Goal: Task Accomplishment & Management: Manage account settings

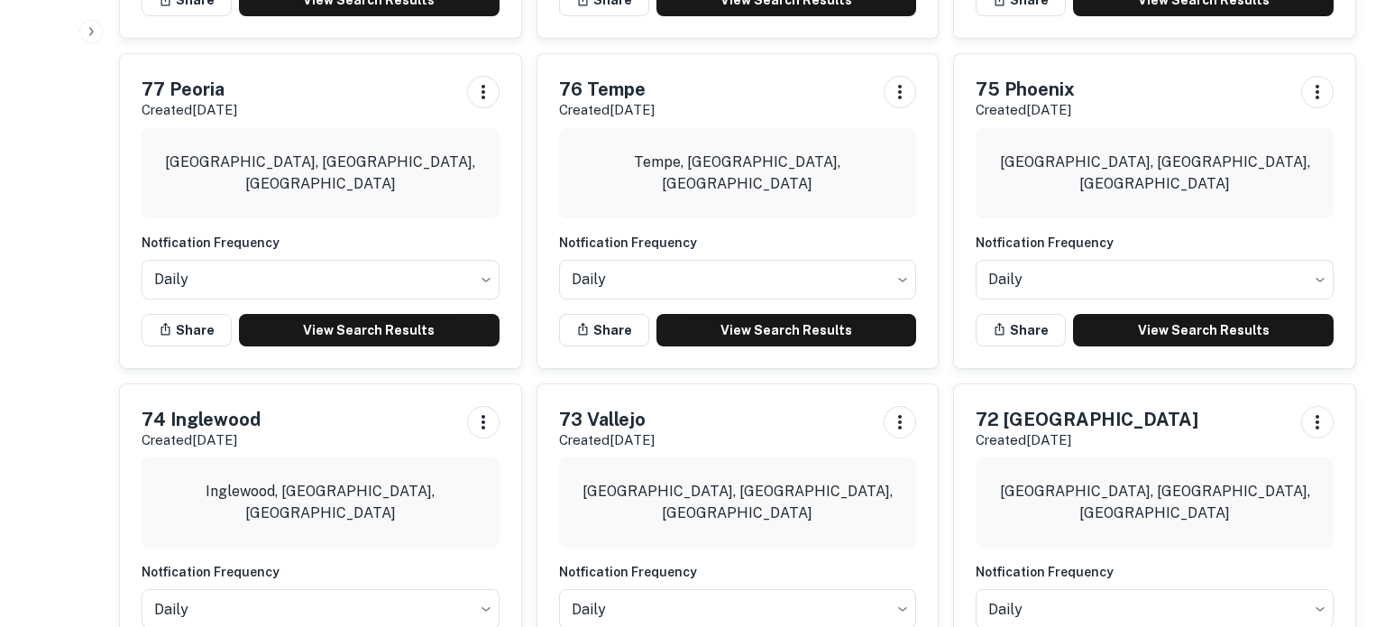
scroll to position [1906, 0]
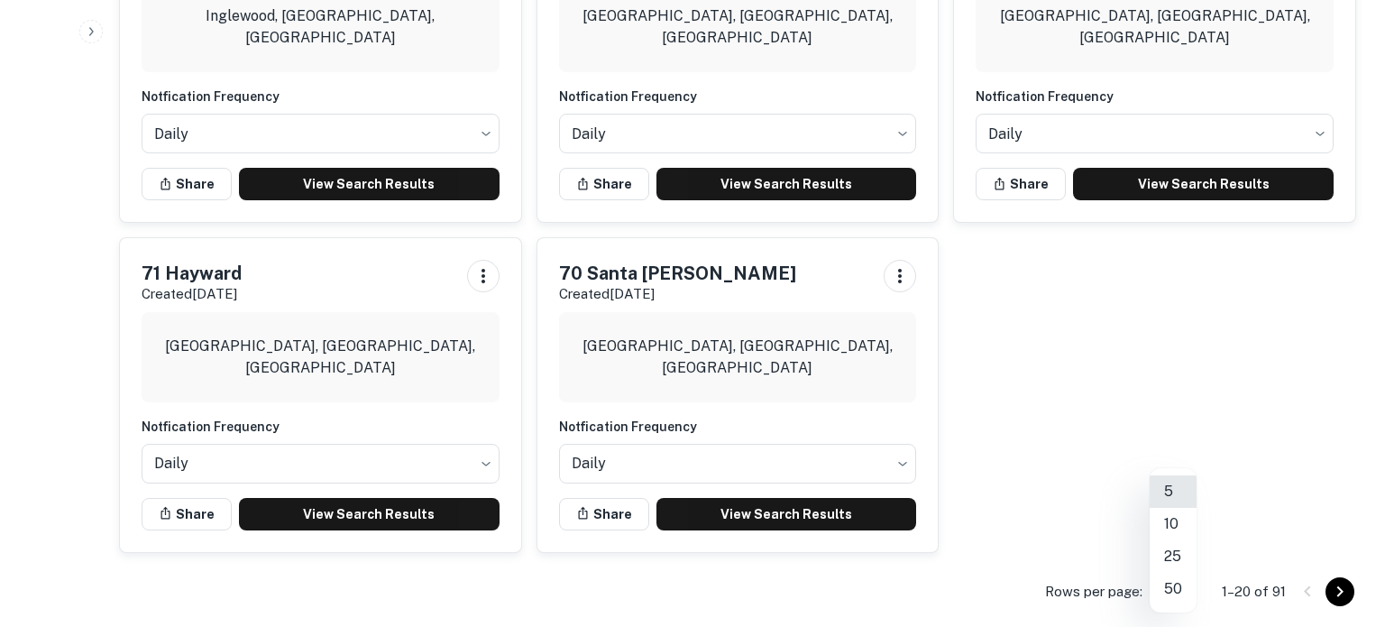
click at [1184, 577] on li "50" at bounding box center [1172, 588] width 47 height 32
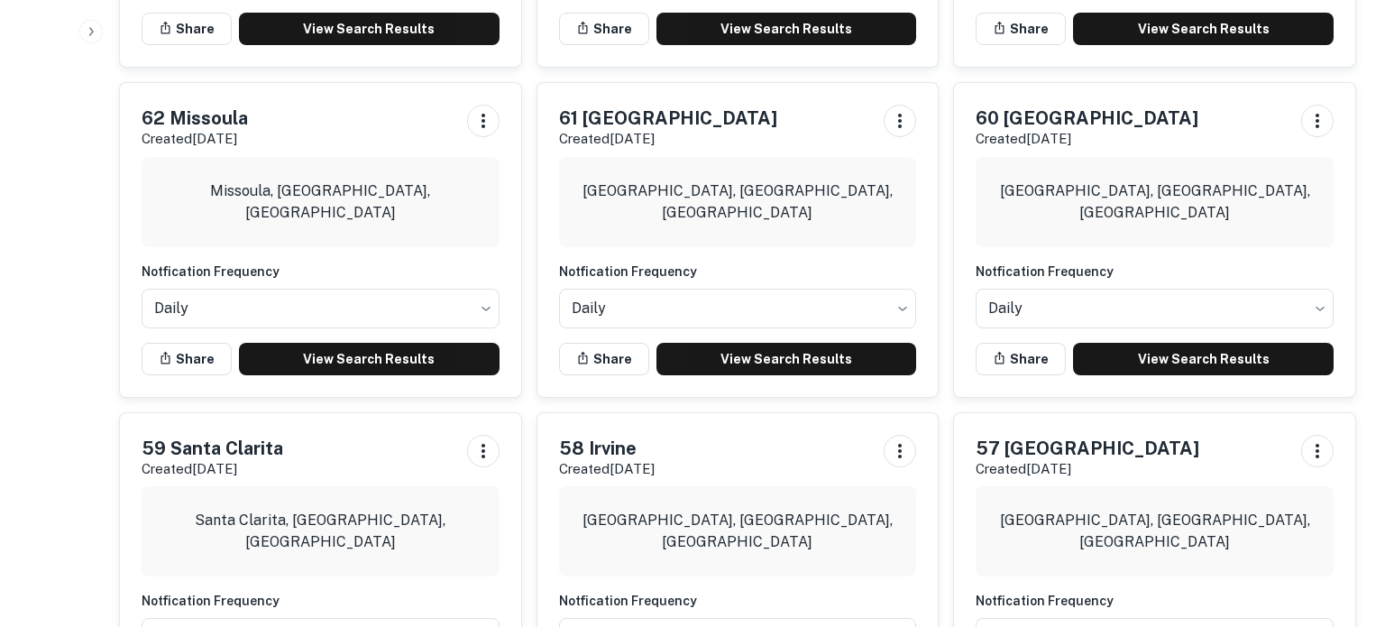
scroll to position [3076, 0]
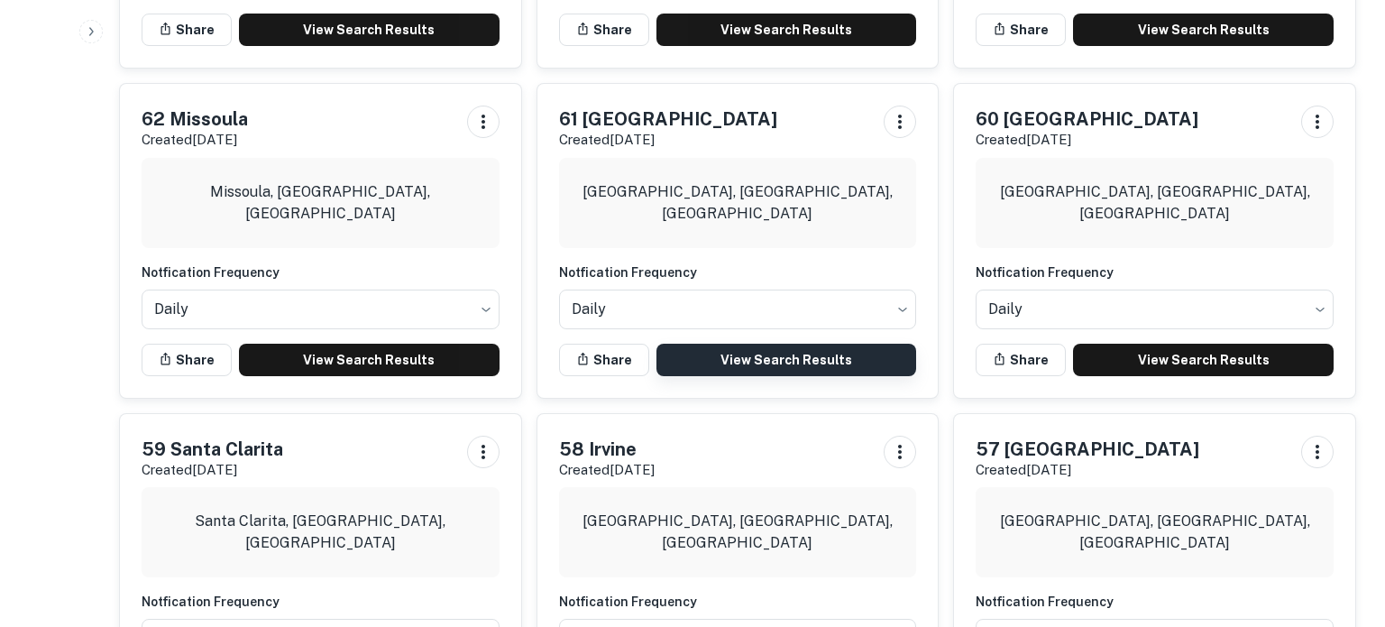
click at [796, 343] on link "View Search Results" at bounding box center [786, 359] width 261 height 32
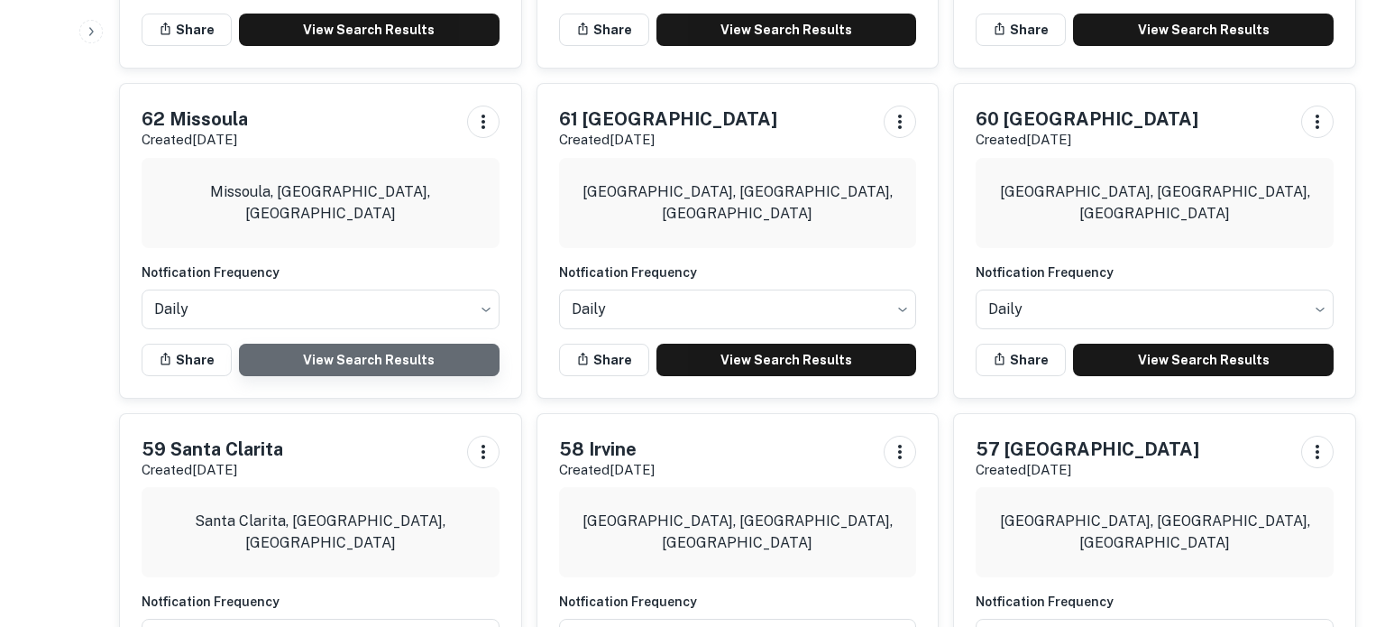
click at [353, 343] on link "View Search Results" at bounding box center [369, 359] width 261 height 32
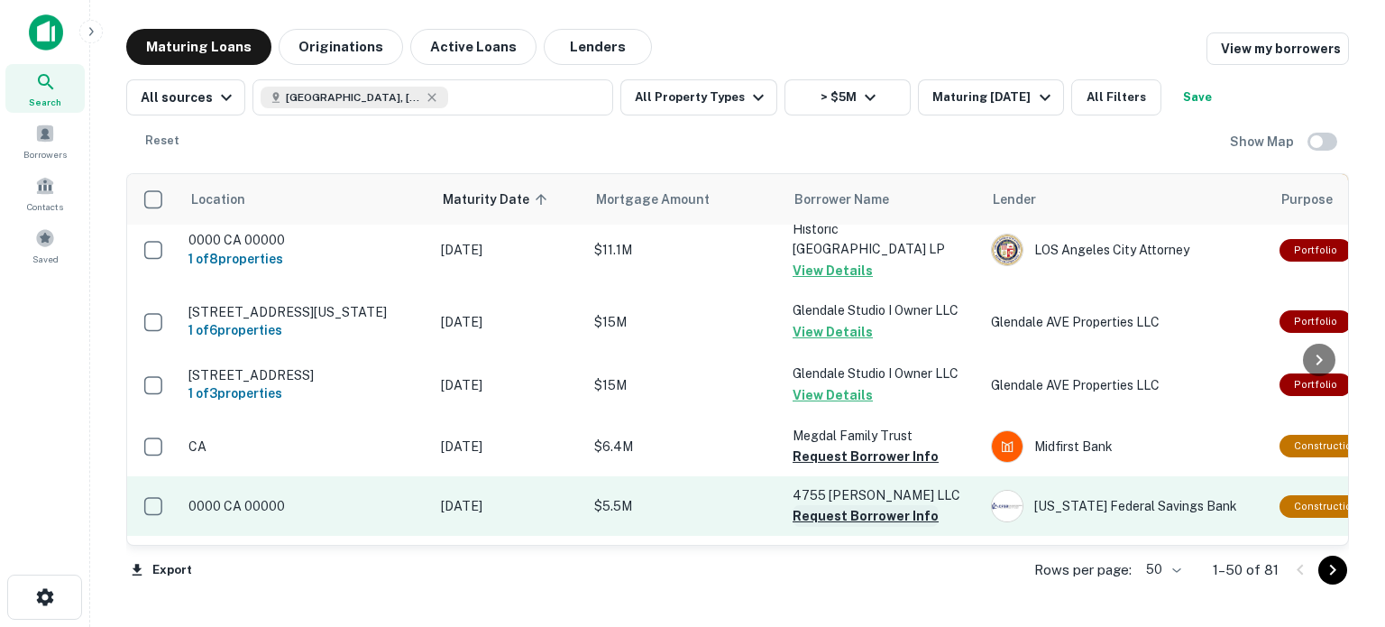
scroll to position [2349, 0]
click at [876, 444] on button "Request Borrower Info" at bounding box center [865, 455] width 146 height 22
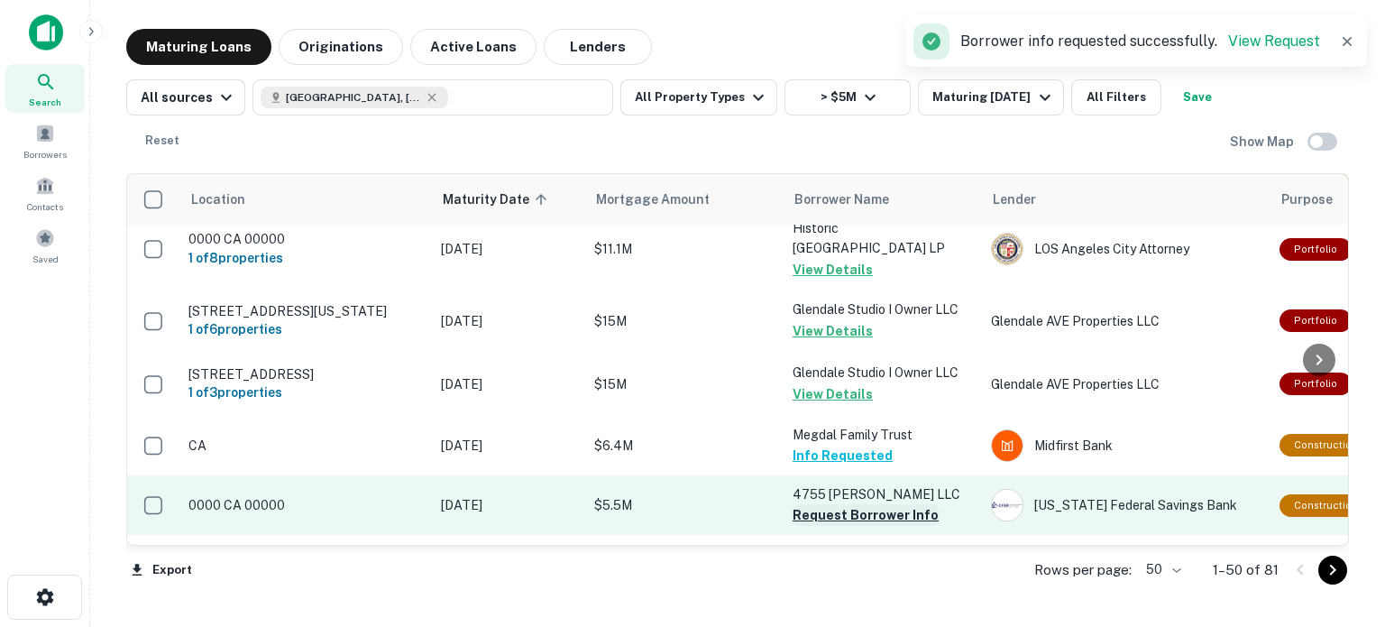
click at [857, 504] on button "Request Borrower Info" at bounding box center [865, 515] width 146 height 22
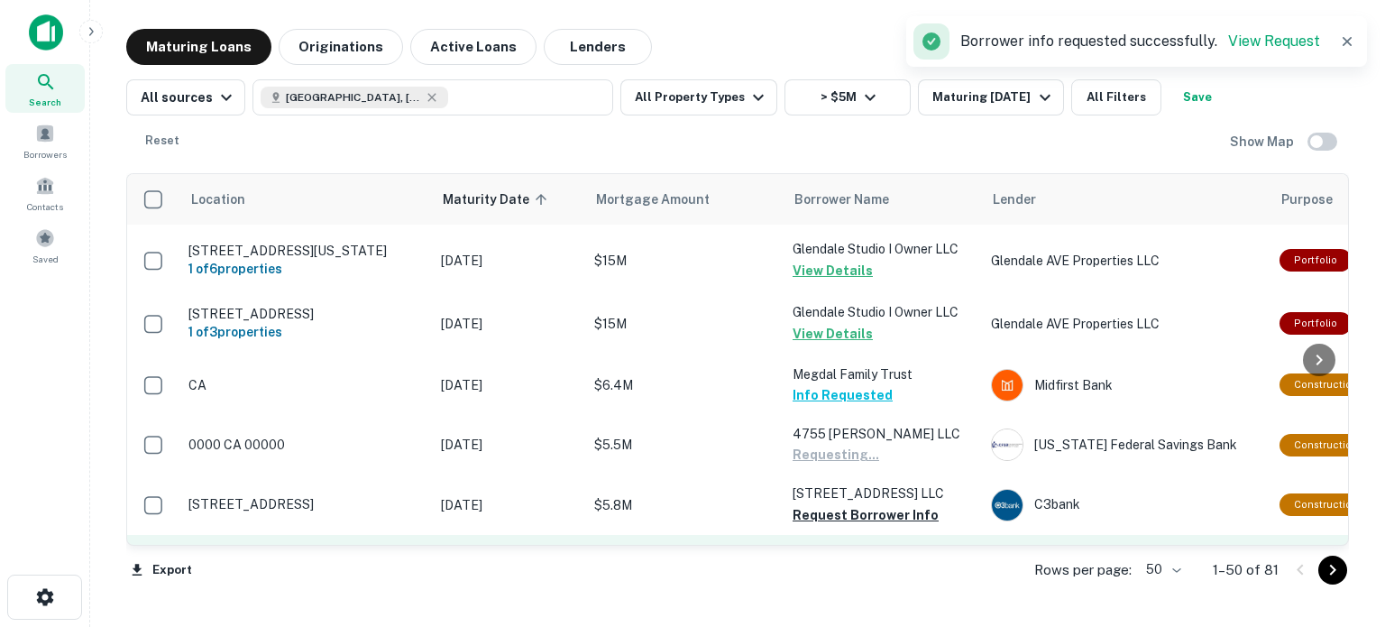
scroll to position [2414, 0]
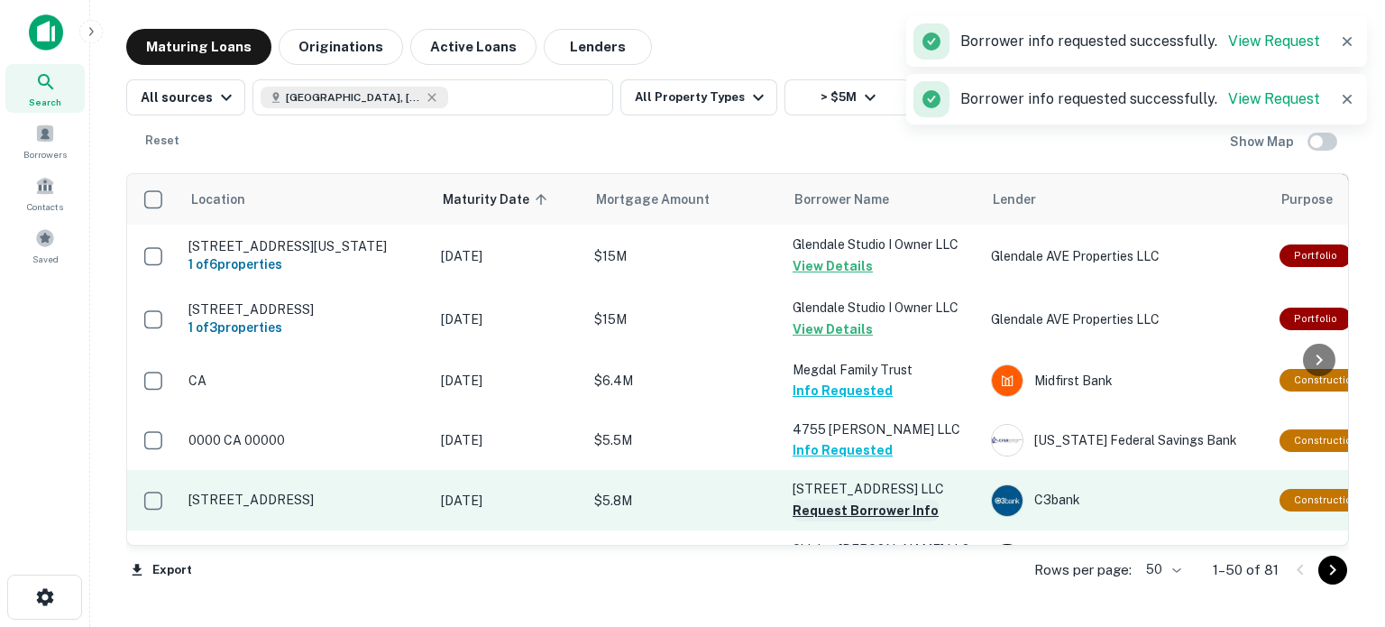
click at [865, 499] on button "Request Borrower Info" at bounding box center [865, 510] width 146 height 22
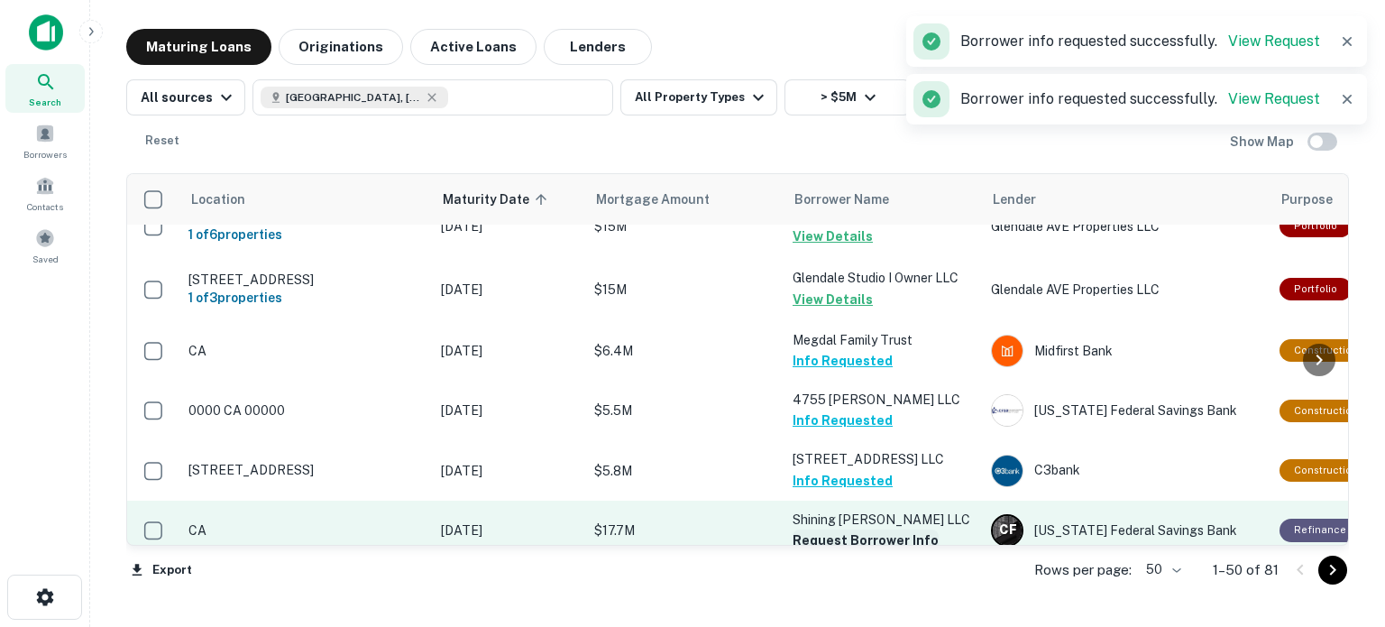
click at [861, 529] on button "Request Borrower Info" at bounding box center [865, 540] width 146 height 22
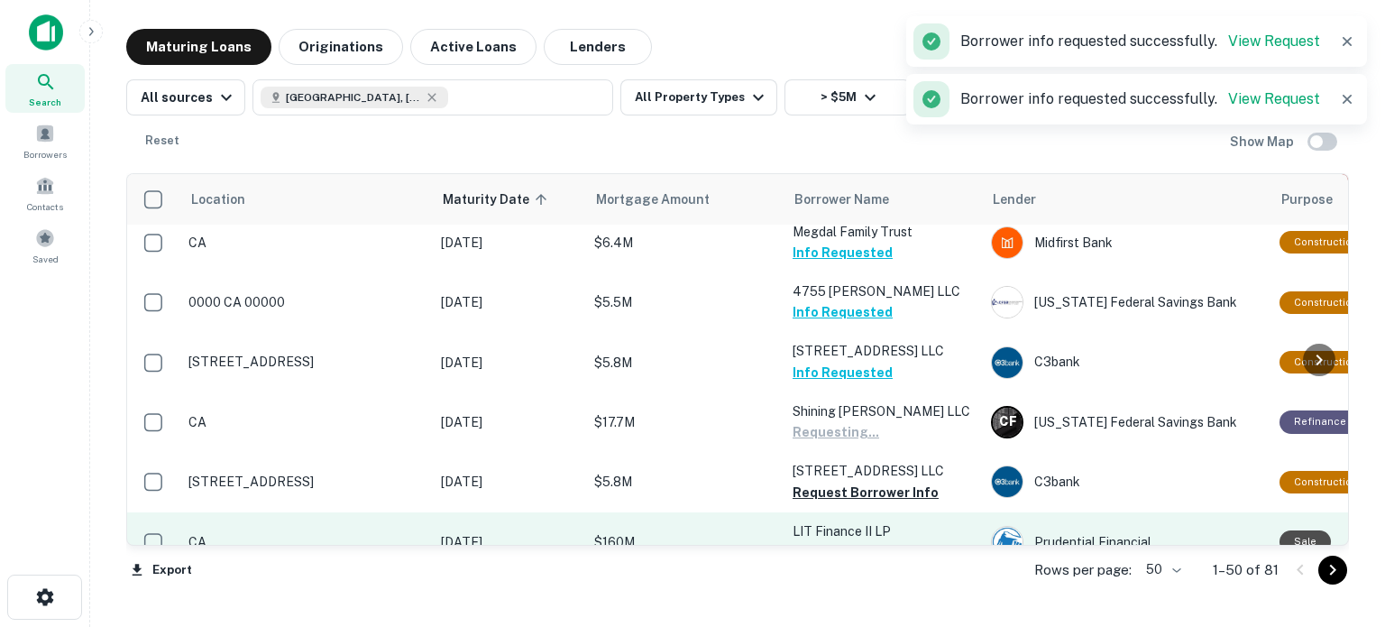
scroll to position [2553, 0]
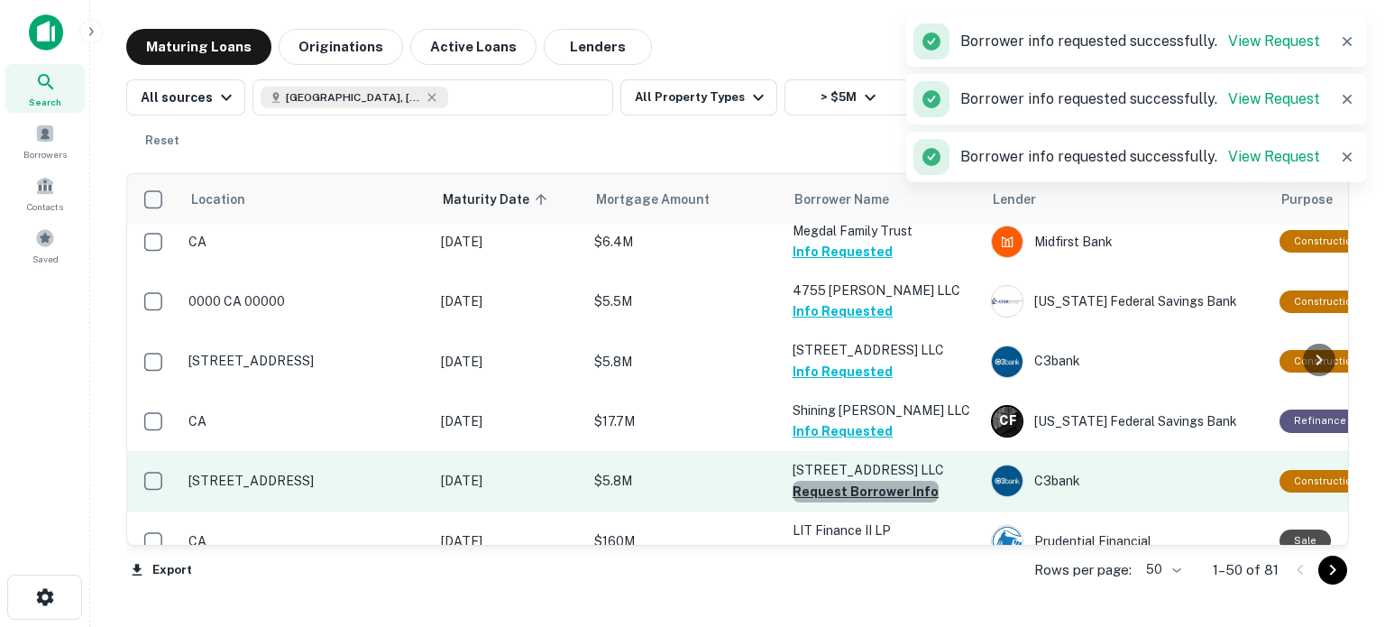
click at [870, 481] on button "Request Borrower Info" at bounding box center [865, 492] width 146 height 22
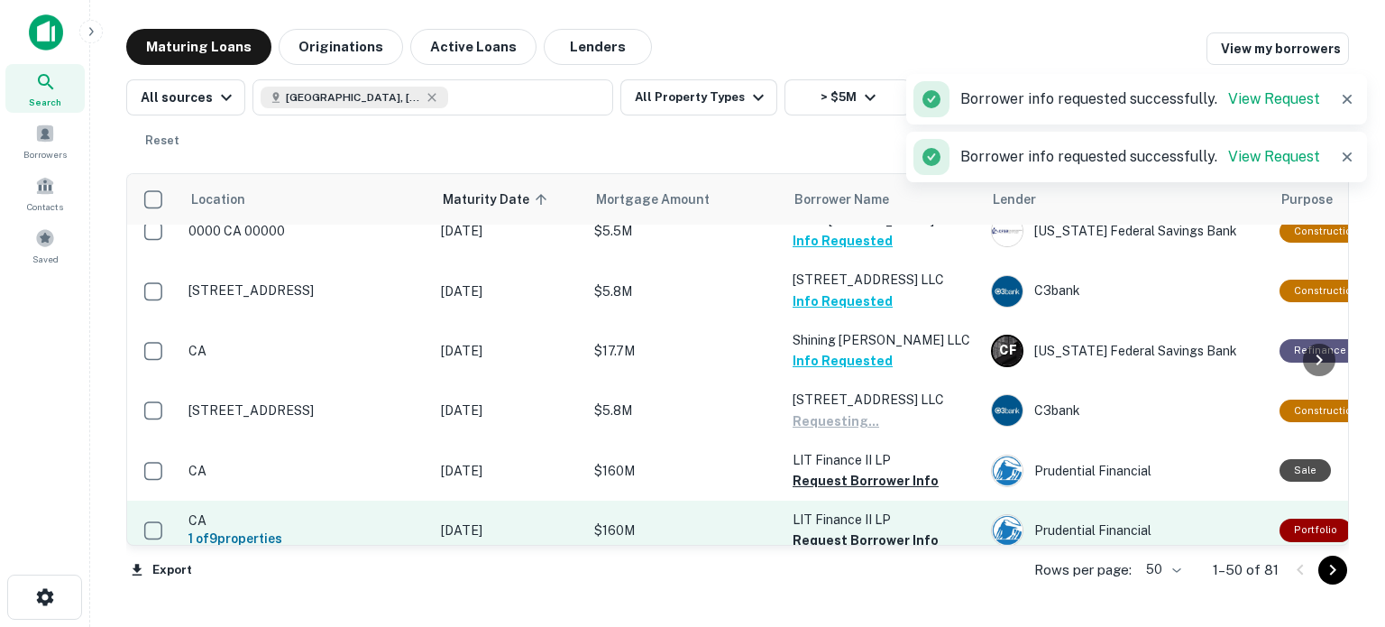
scroll to position [2625, 0]
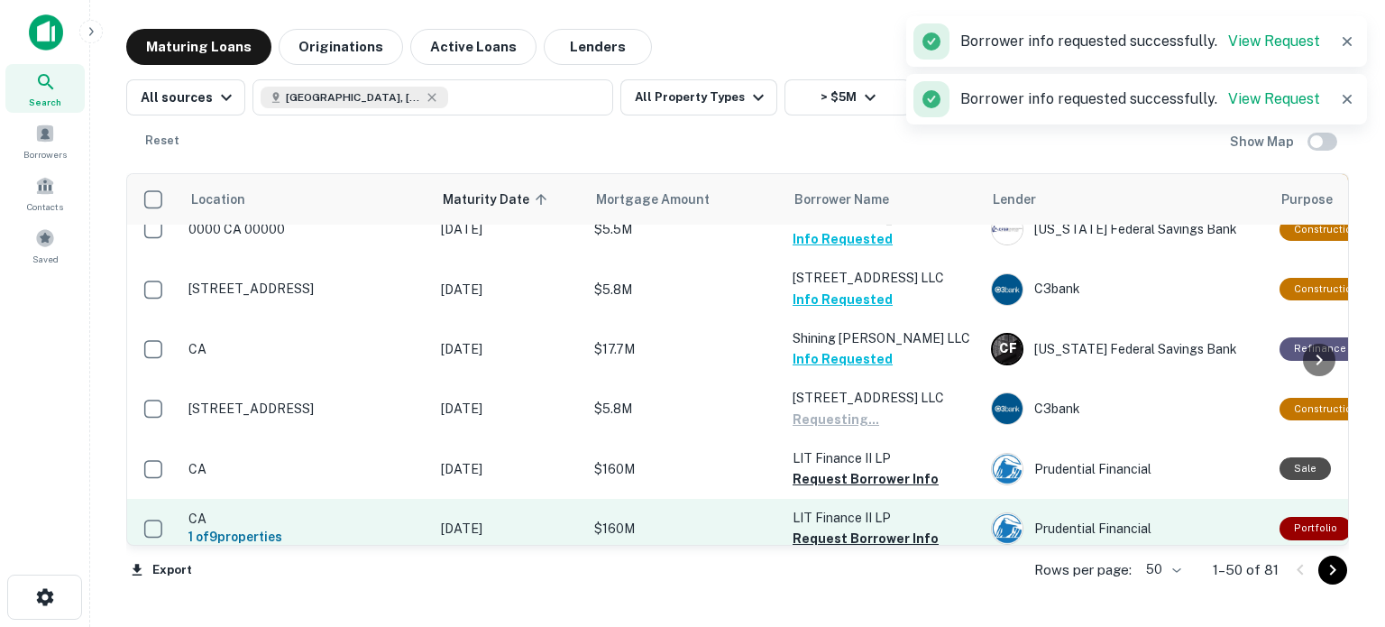
click at [874, 468] on button "Request Borrower Info" at bounding box center [865, 479] width 146 height 22
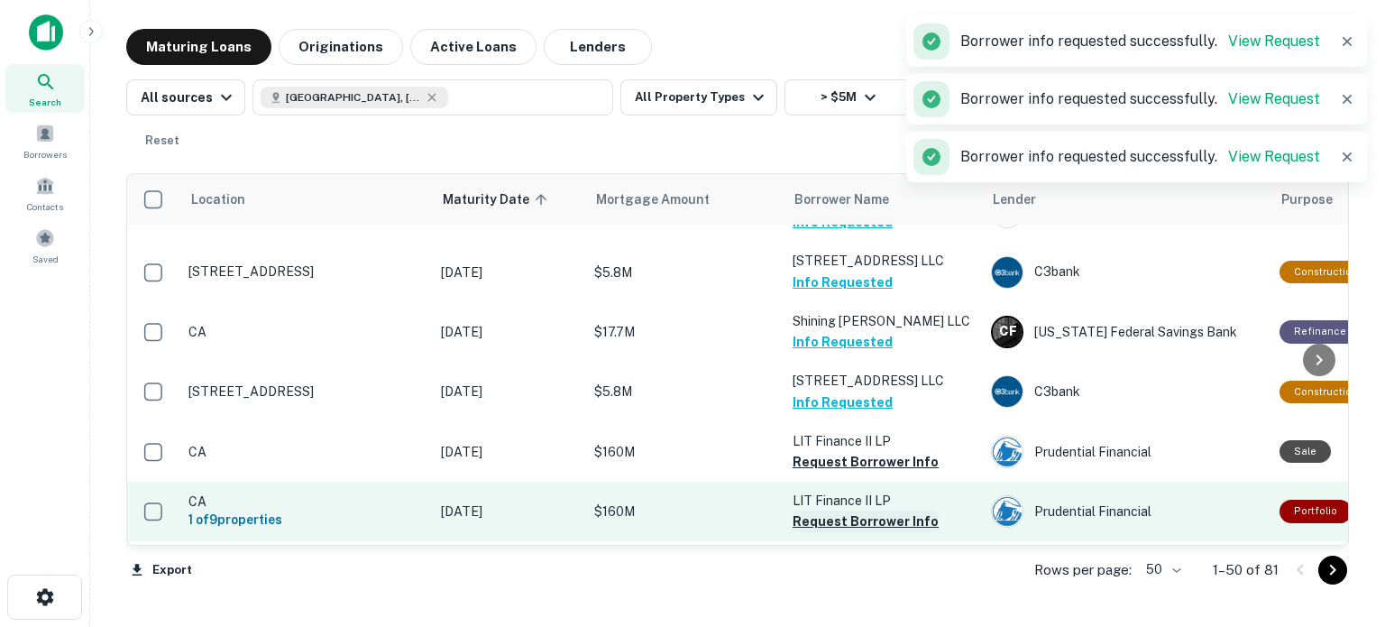
scroll to position [2656, 0]
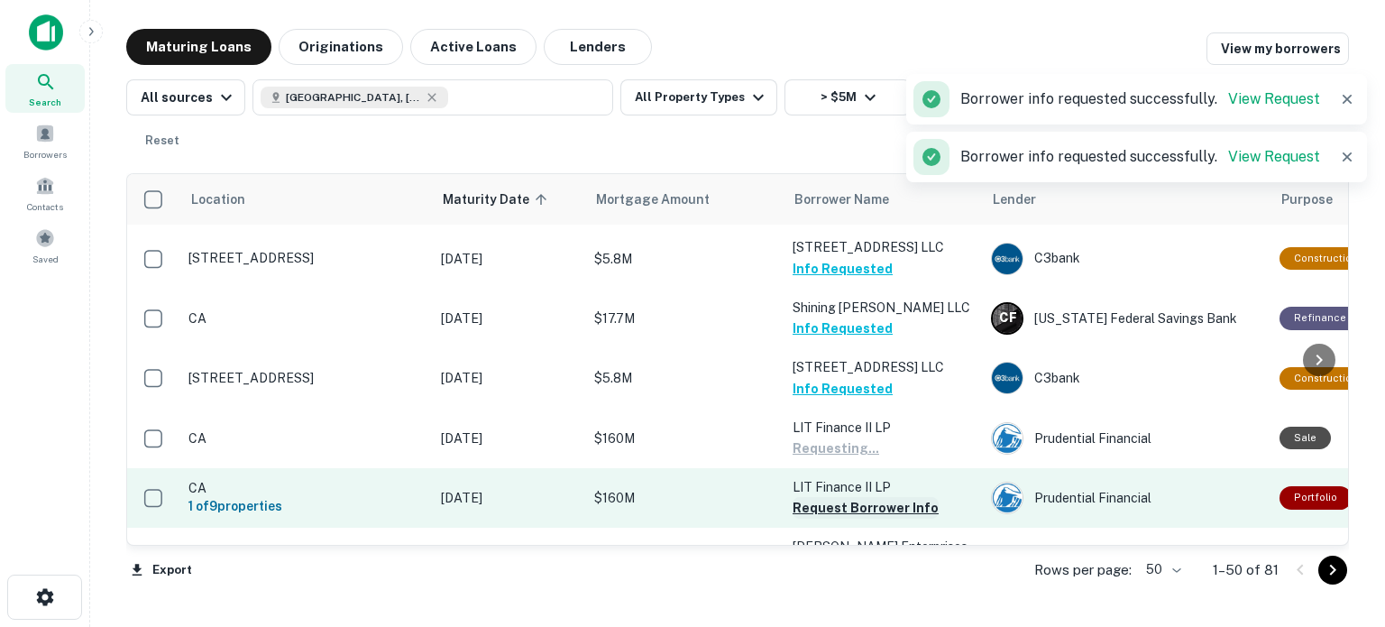
click at [874, 497] on button "Request Borrower Info" at bounding box center [865, 508] width 146 height 22
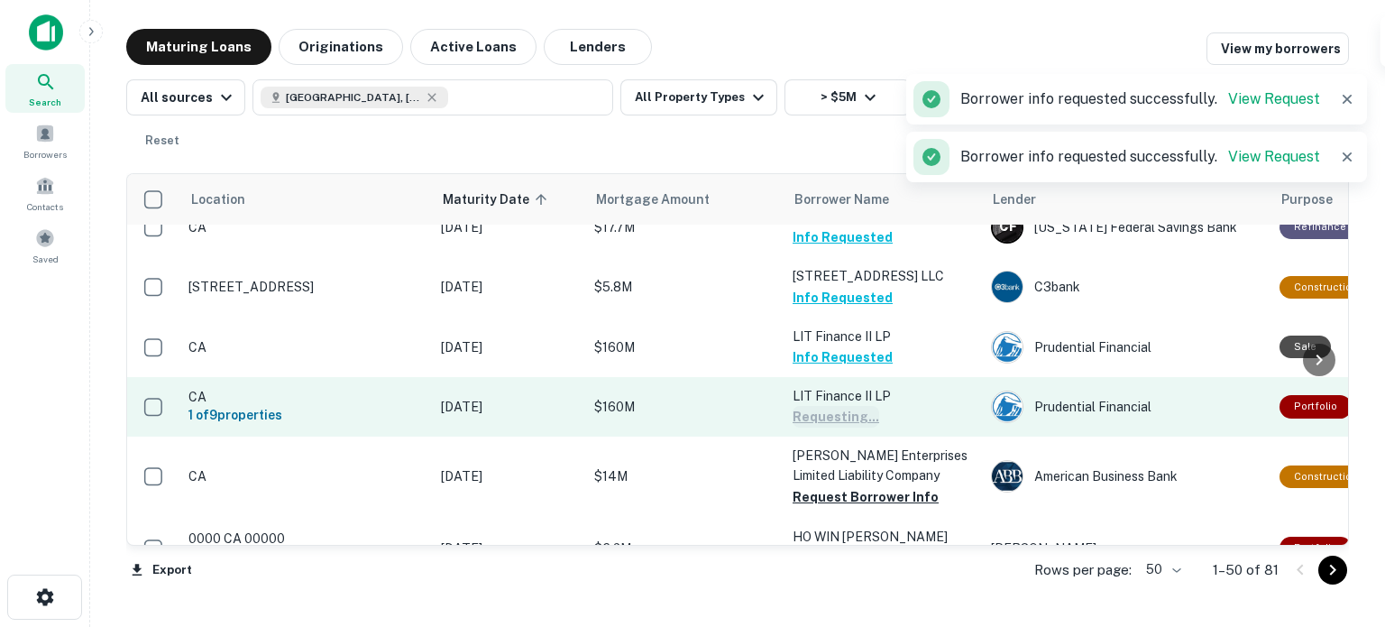
scroll to position [2750, 0]
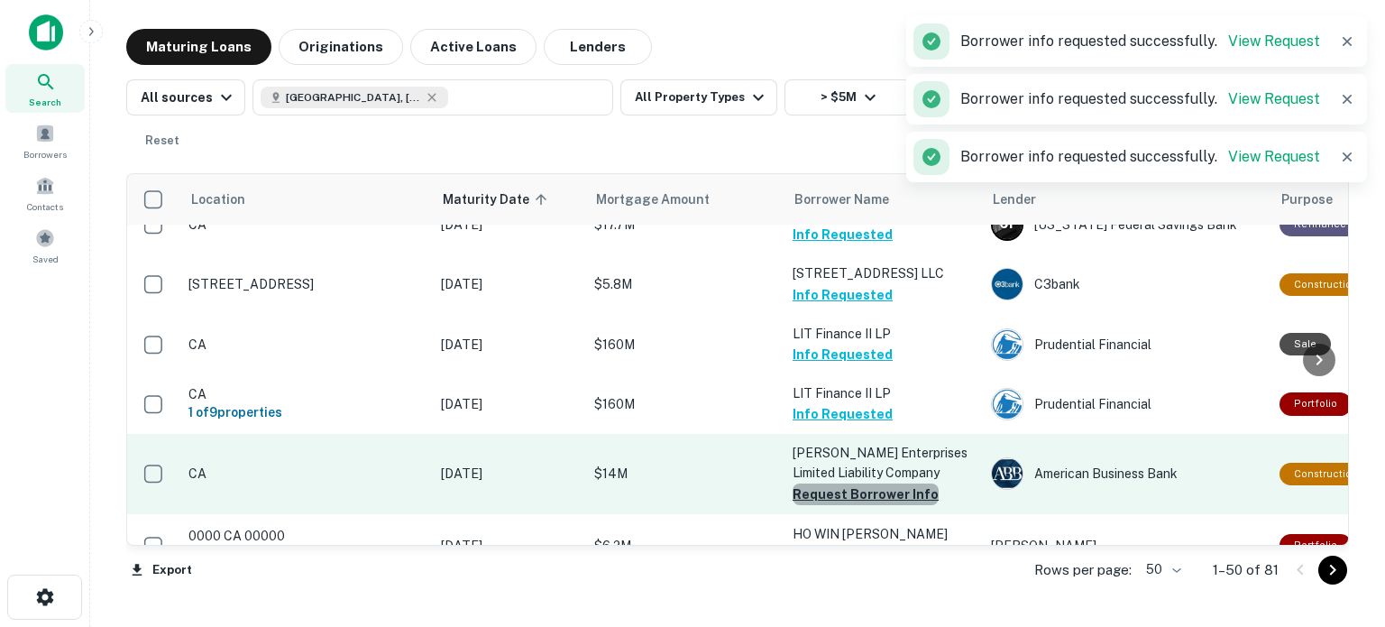
click at [878, 483] on button "Request Borrower Info" at bounding box center [865, 494] width 146 height 22
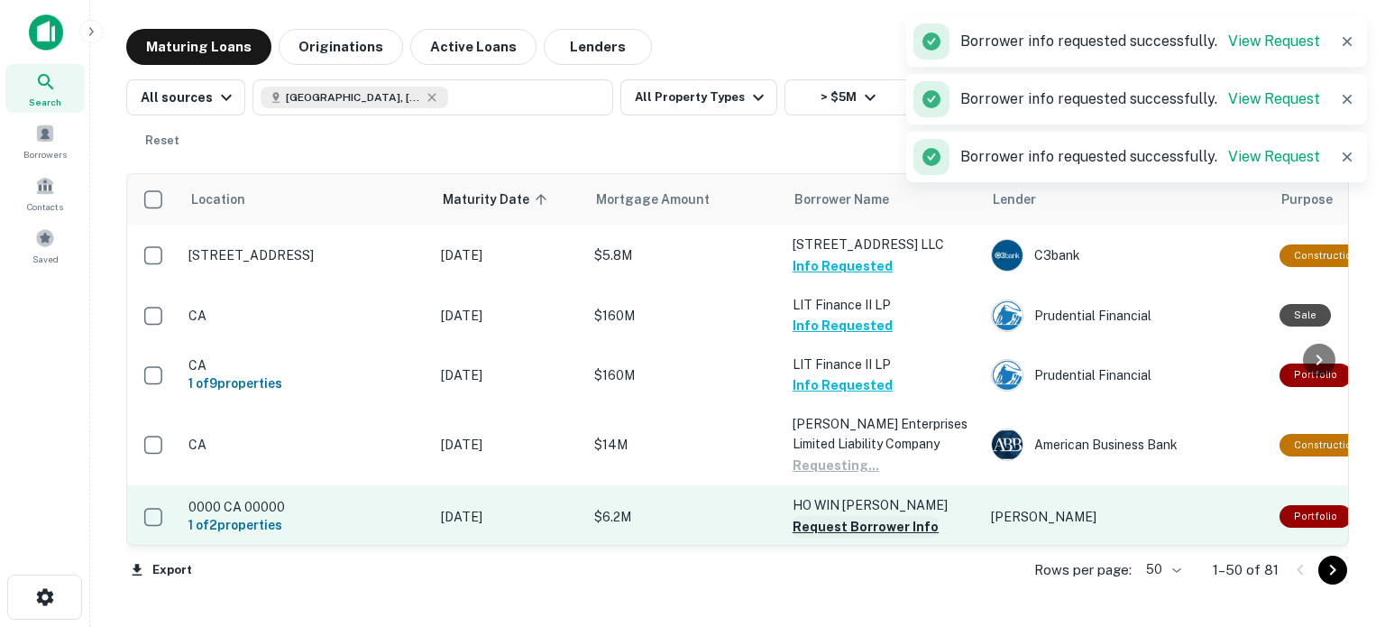
scroll to position [2779, 0]
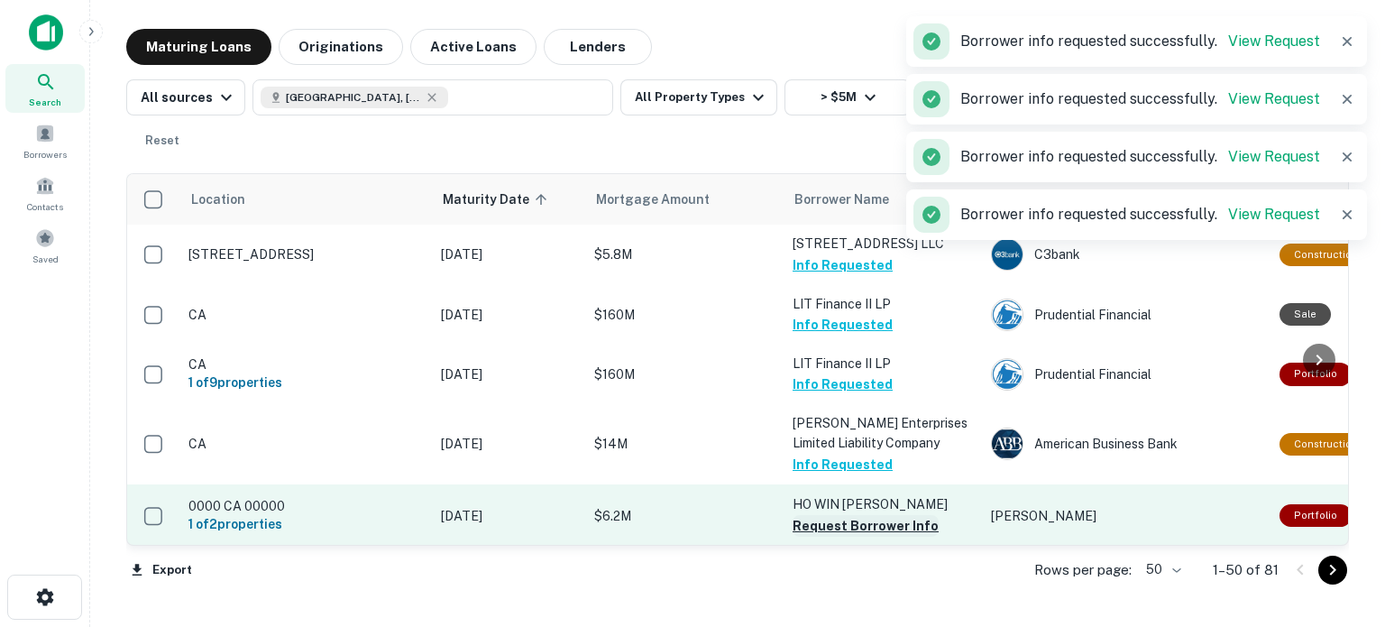
click at [867, 515] on button "Request Borrower Info" at bounding box center [865, 526] width 146 height 22
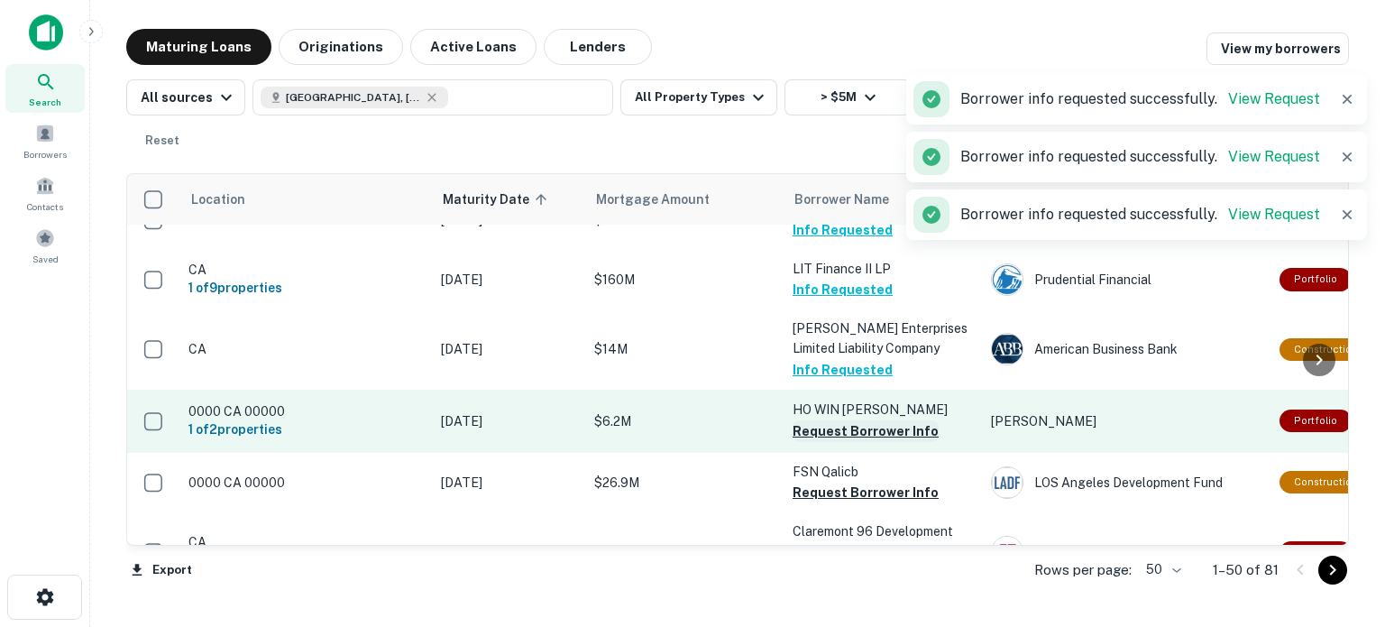
scroll to position [2878, 0]
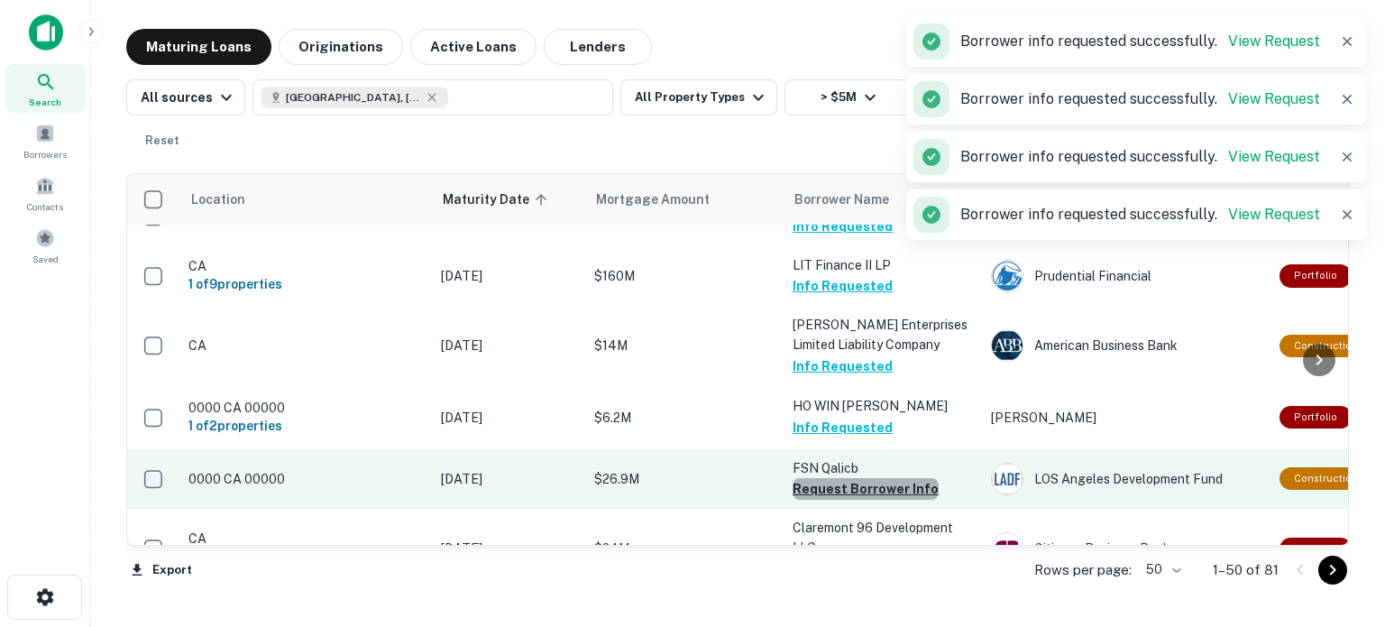
click at [865, 478] on button "Request Borrower Info" at bounding box center [865, 489] width 146 height 22
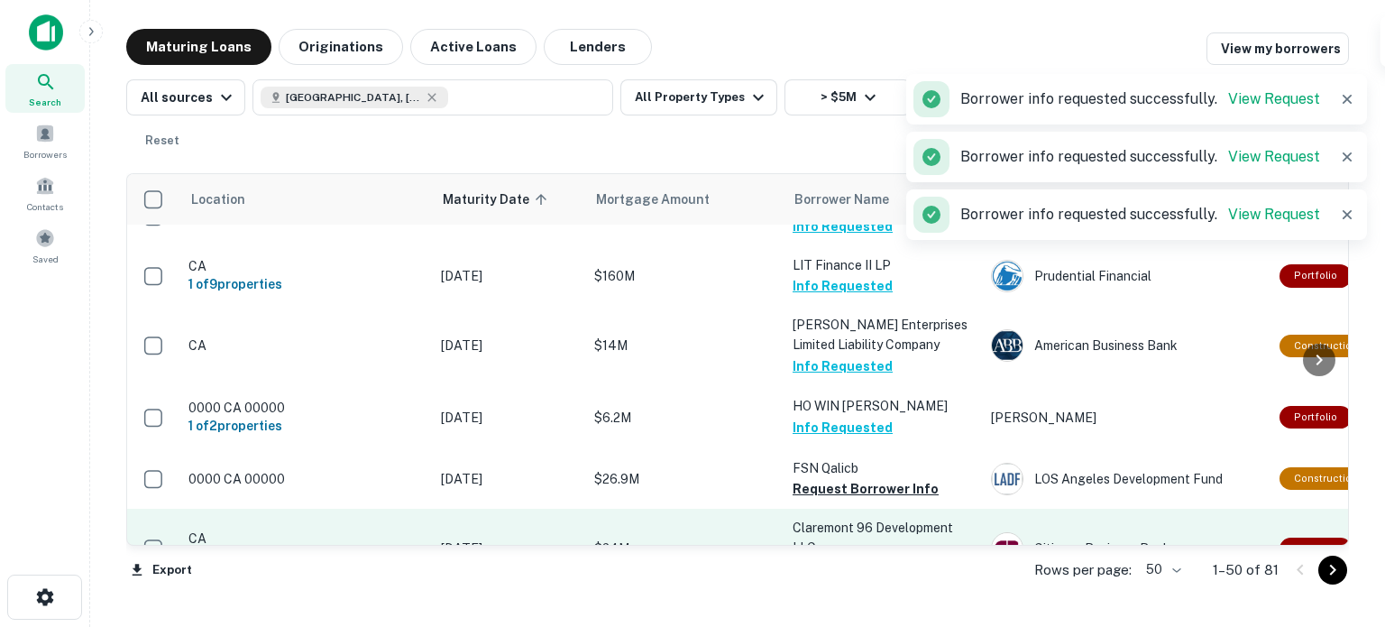
scroll to position [2906, 0]
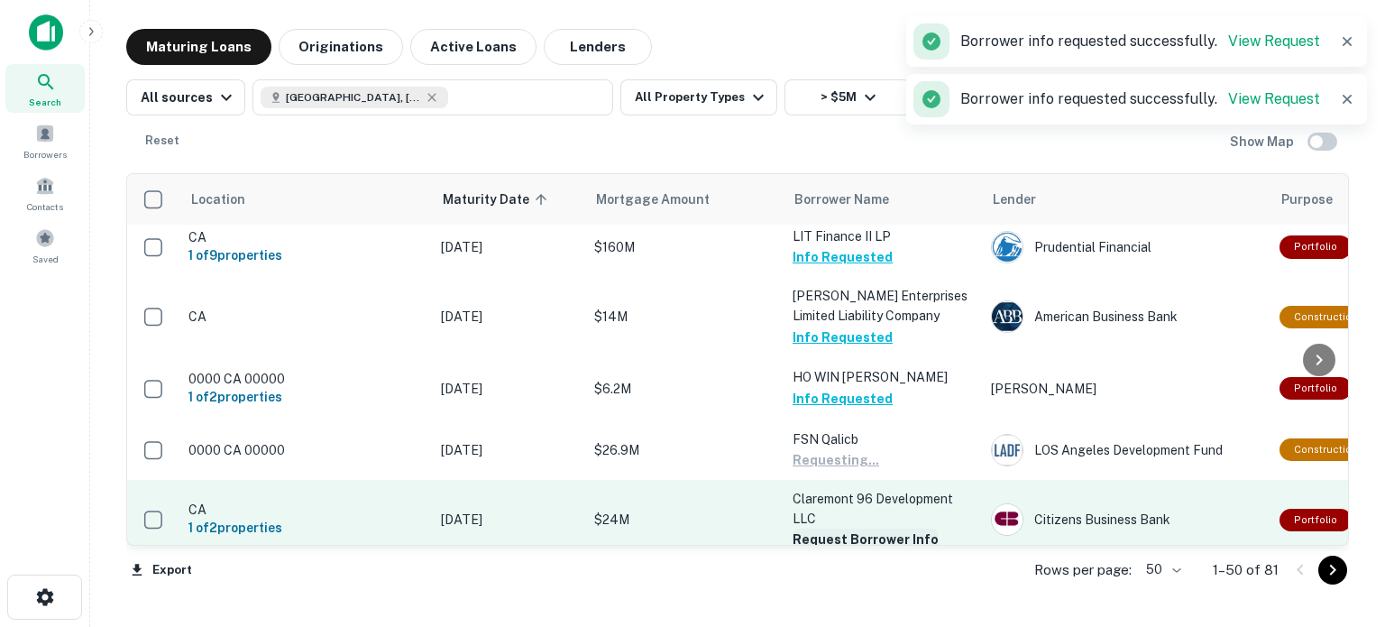
click at [864, 528] on button "Request Borrower Info" at bounding box center [865, 539] width 146 height 22
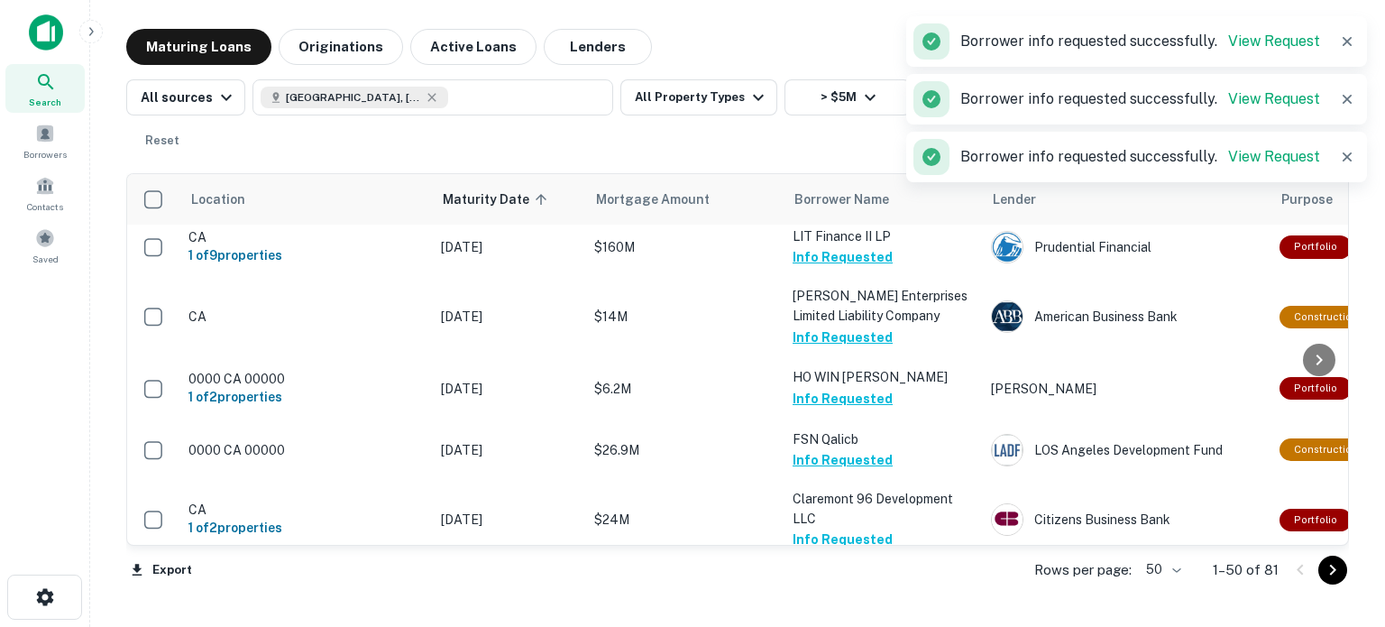
click at [852, 589] on button "Request Borrower Info" at bounding box center [865, 600] width 146 height 22
click at [1330, 576] on icon "Go to next page" at bounding box center [1333, 570] width 22 height 22
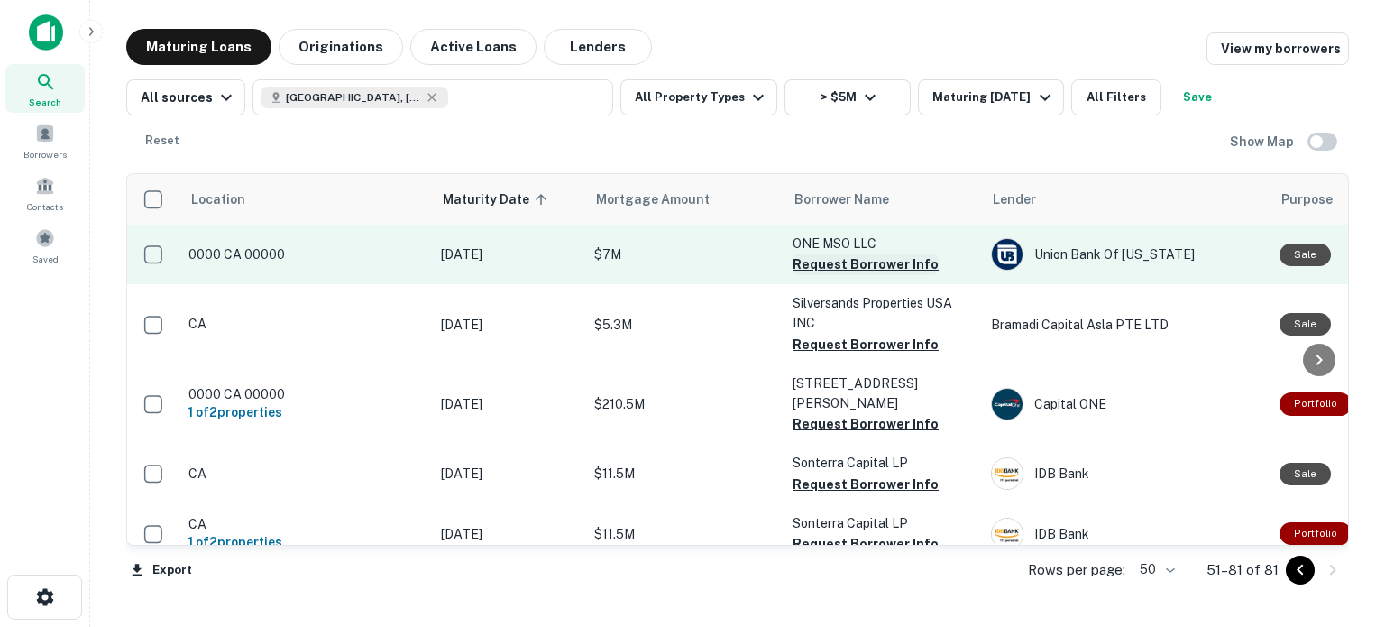
click at [857, 261] on button "Request Borrower Info" at bounding box center [865, 264] width 146 height 22
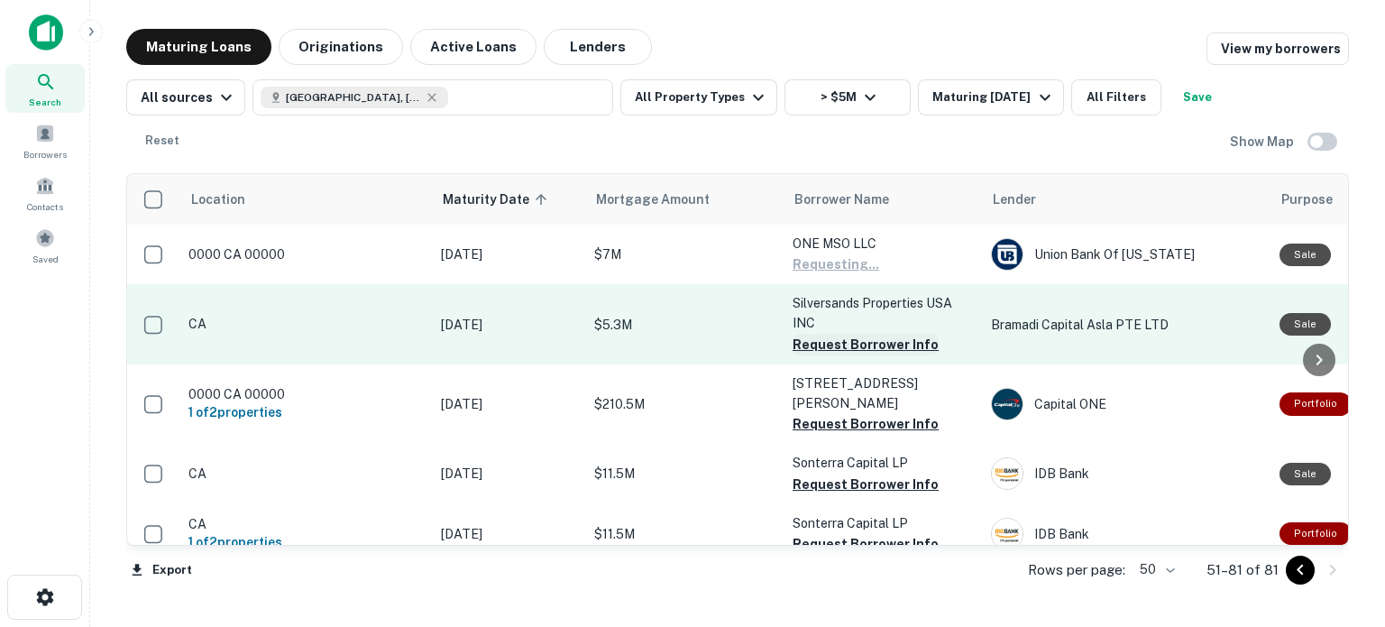
click at [844, 343] on button "Request Borrower Info" at bounding box center [865, 345] width 146 height 22
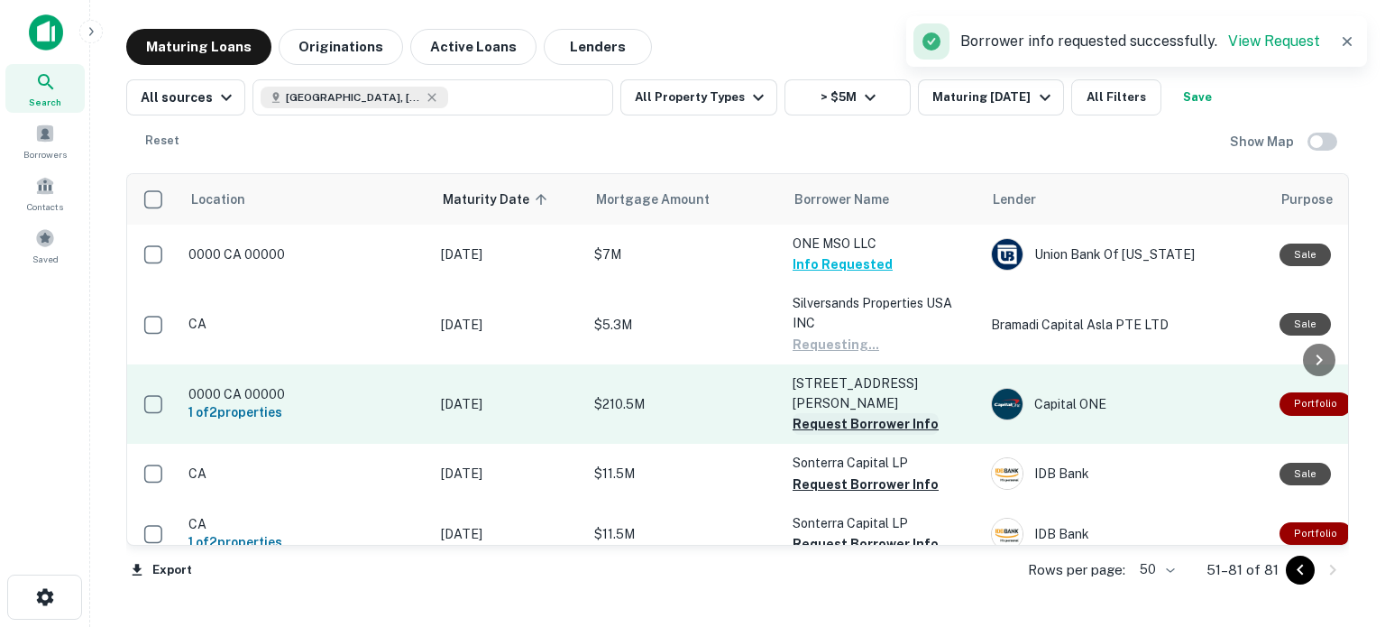
click at [874, 413] on button "Request Borrower Info" at bounding box center [865, 424] width 146 height 22
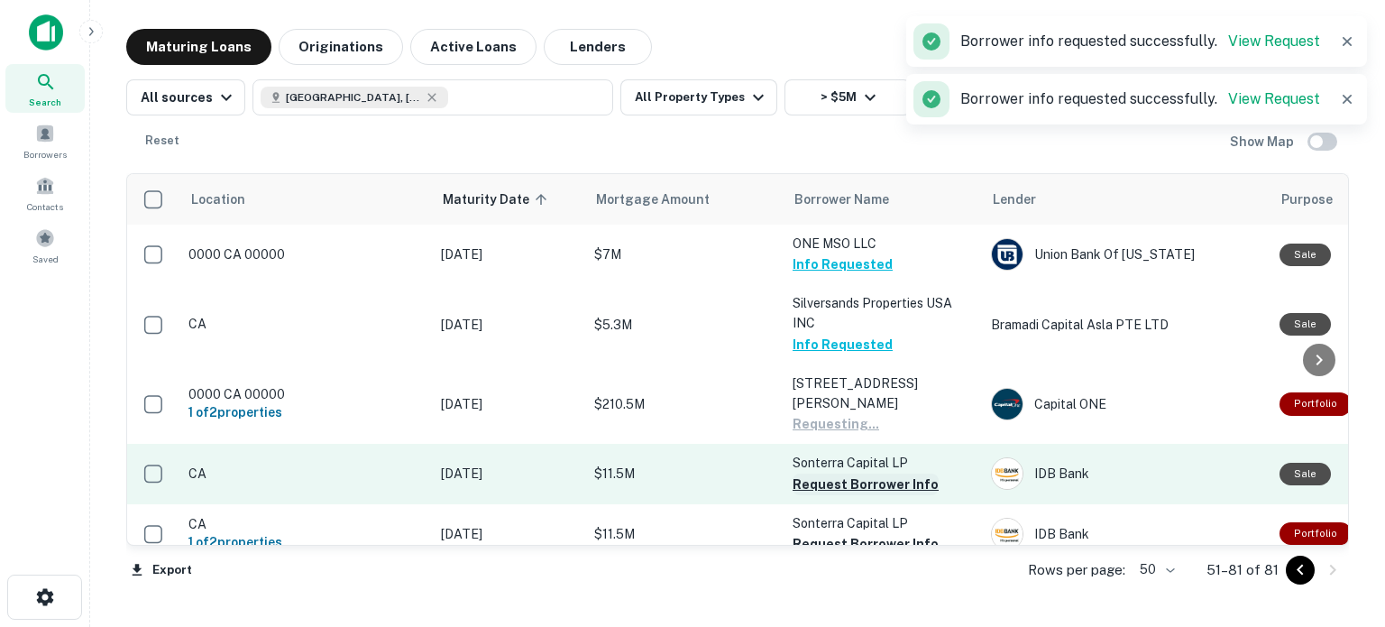
click at [868, 473] on button "Request Borrower Info" at bounding box center [865, 484] width 146 height 22
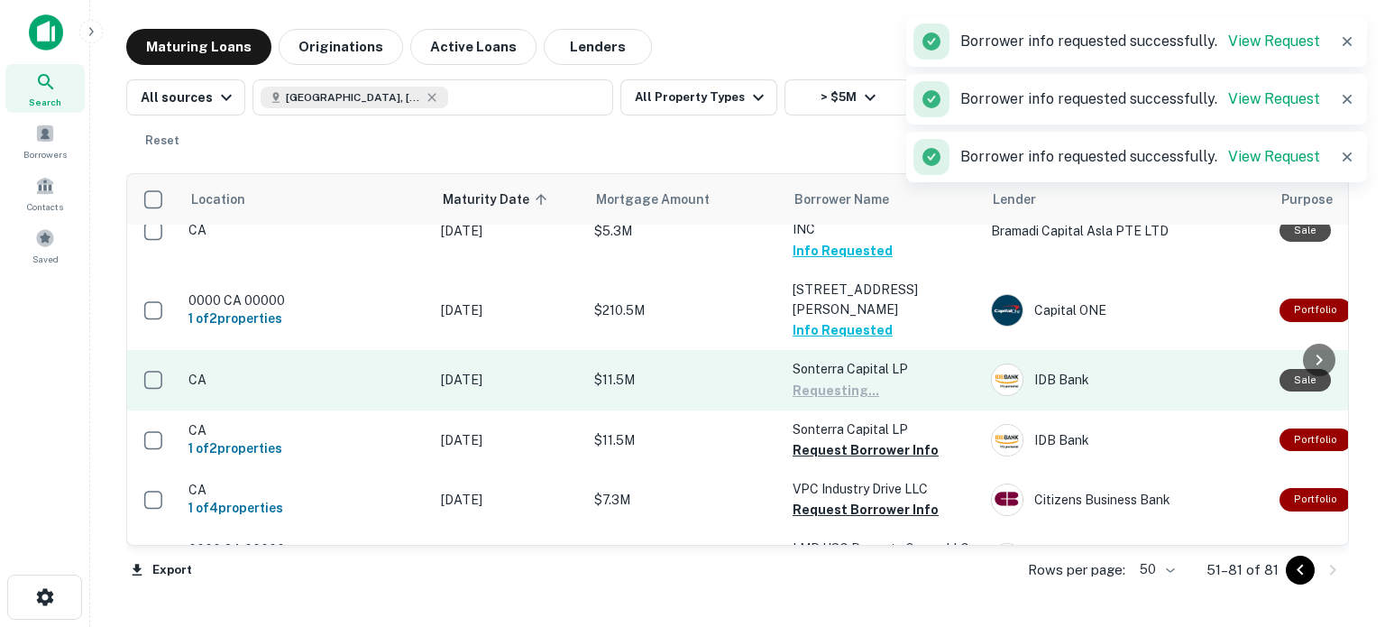
scroll to position [108, 0]
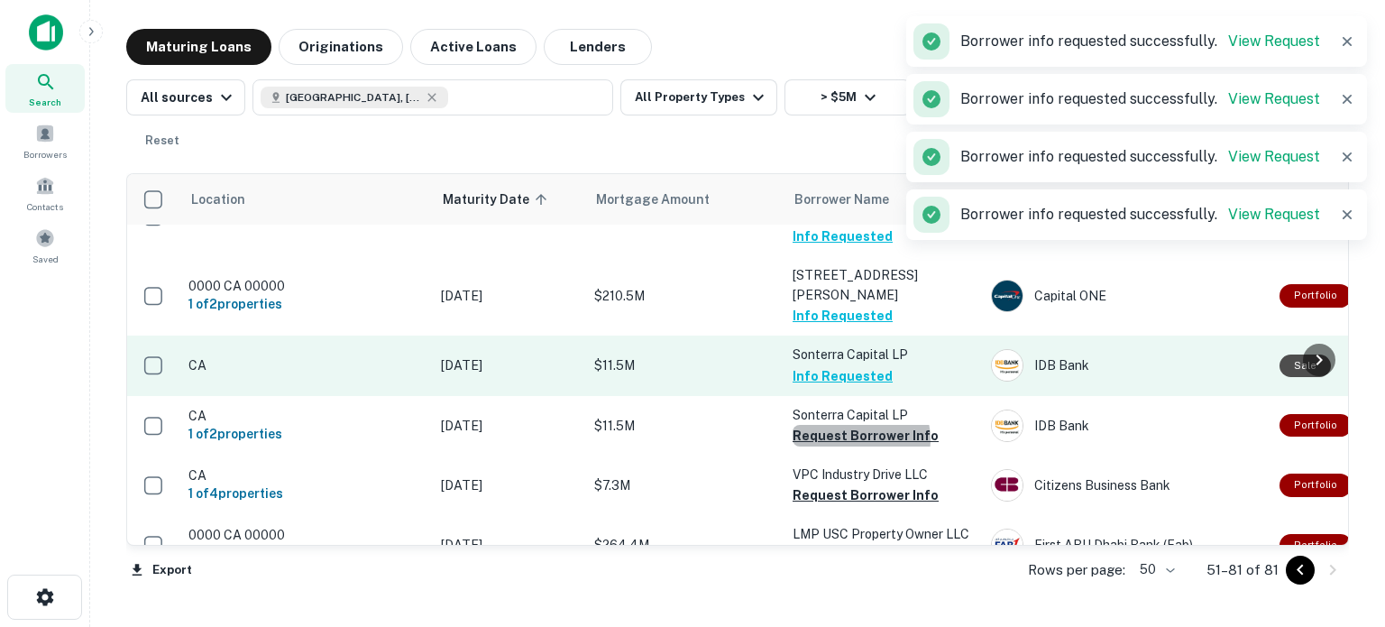
click at [857, 425] on button "Request Borrower Info" at bounding box center [865, 436] width 146 height 22
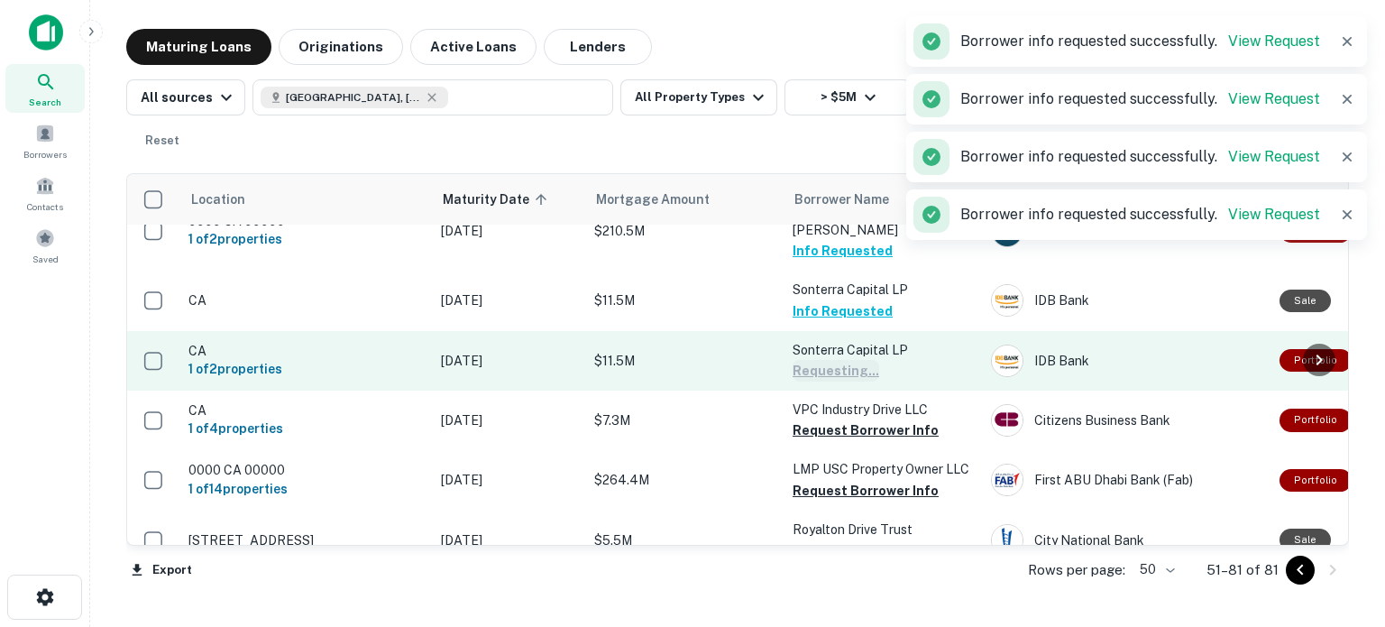
scroll to position [188, 0]
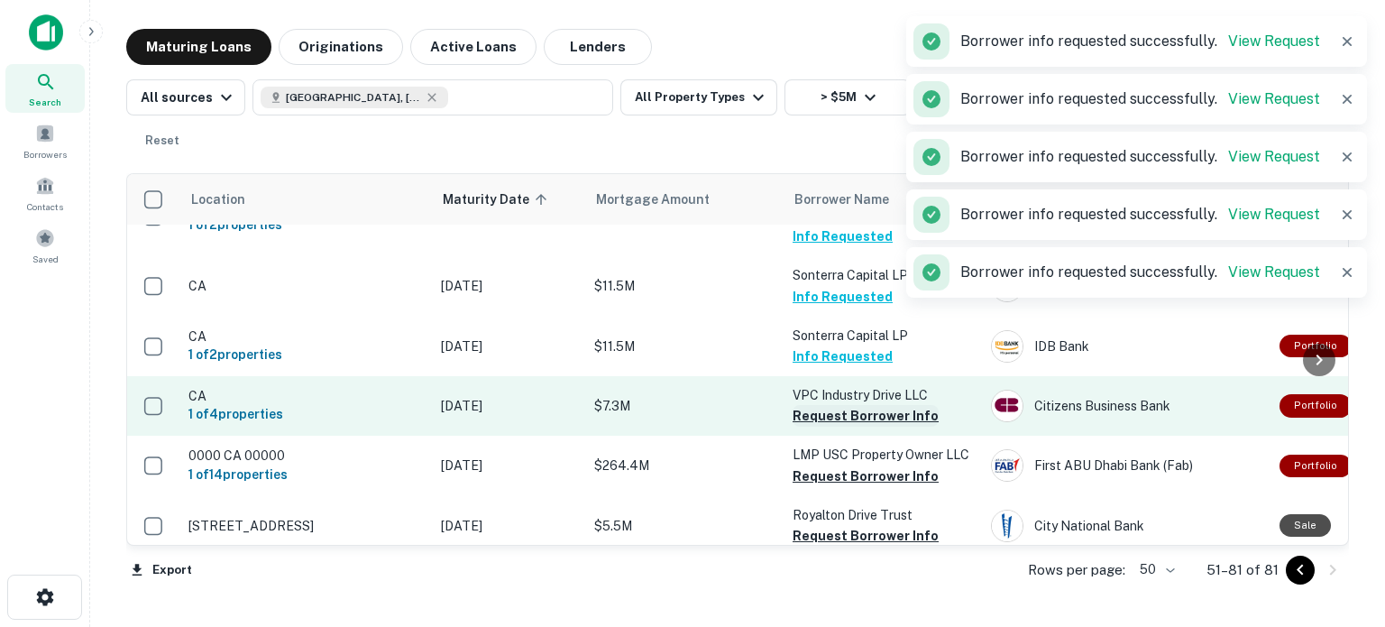
click at [863, 405] on button "Request Borrower Info" at bounding box center [865, 416] width 146 height 22
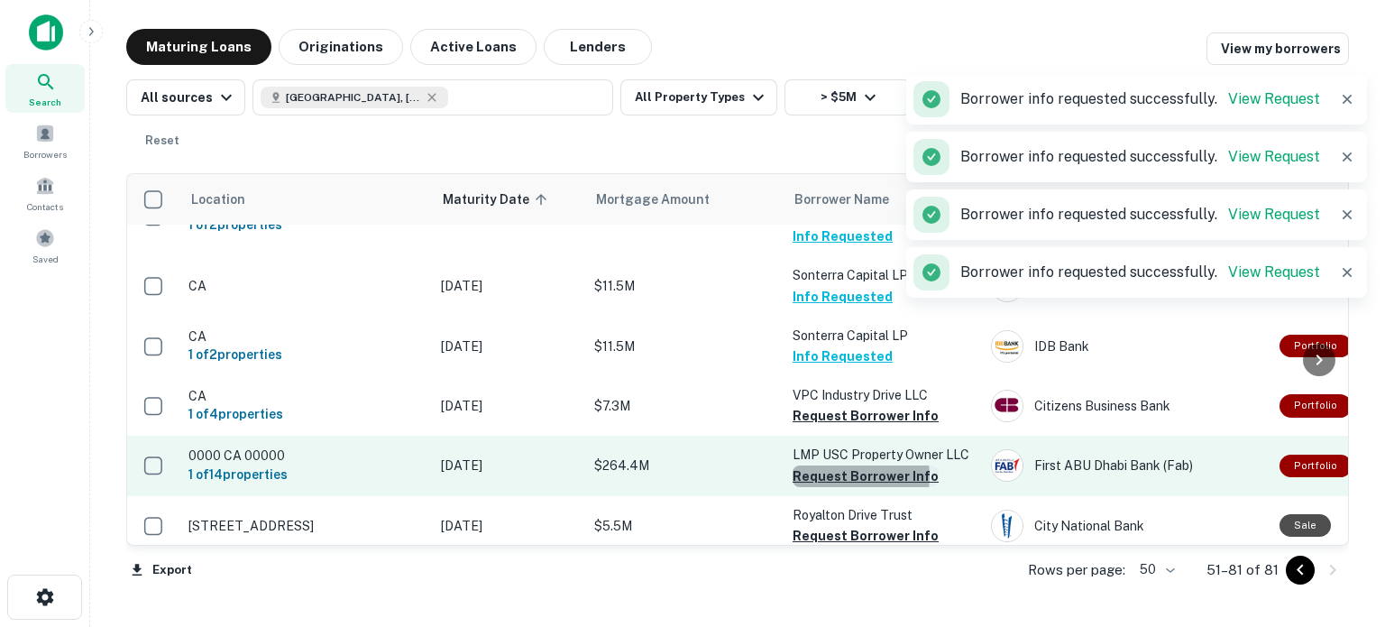
click at [852, 465] on button "Request Borrower Info" at bounding box center [865, 476] width 146 height 22
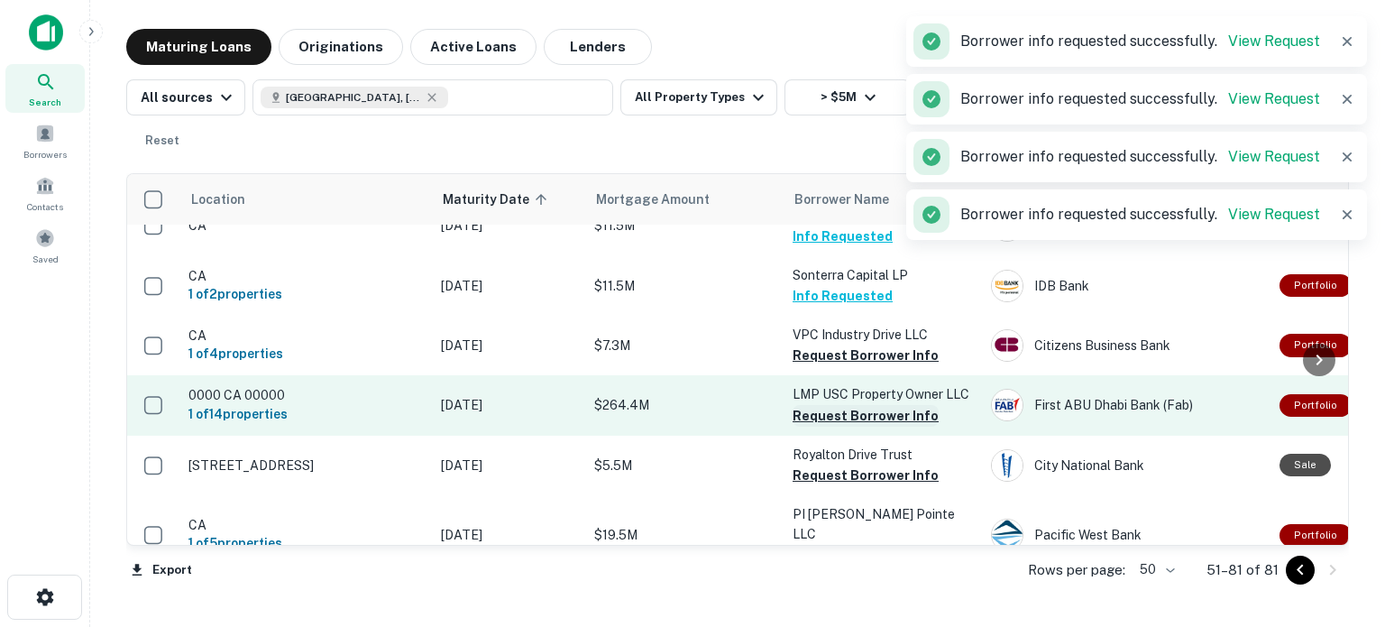
scroll to position [263, 0]
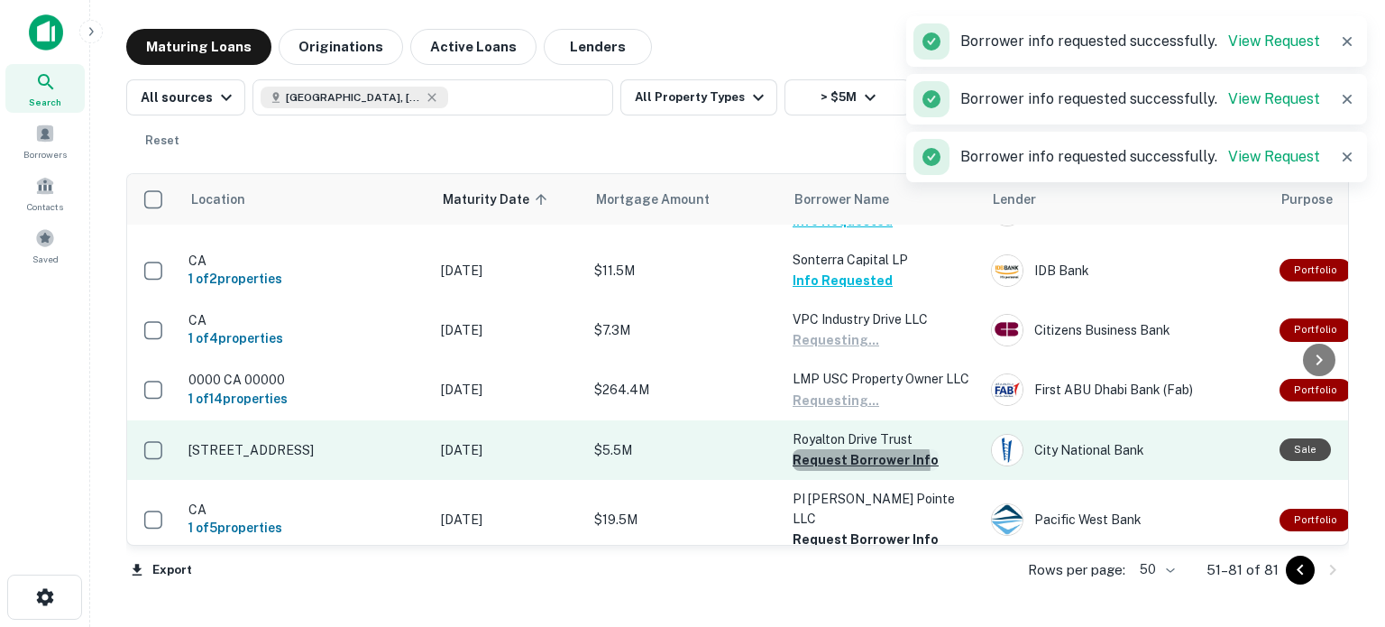
click at [852, 449] on button "Request Borrower Info" at bounding box center [865, 460] width 146 height 22
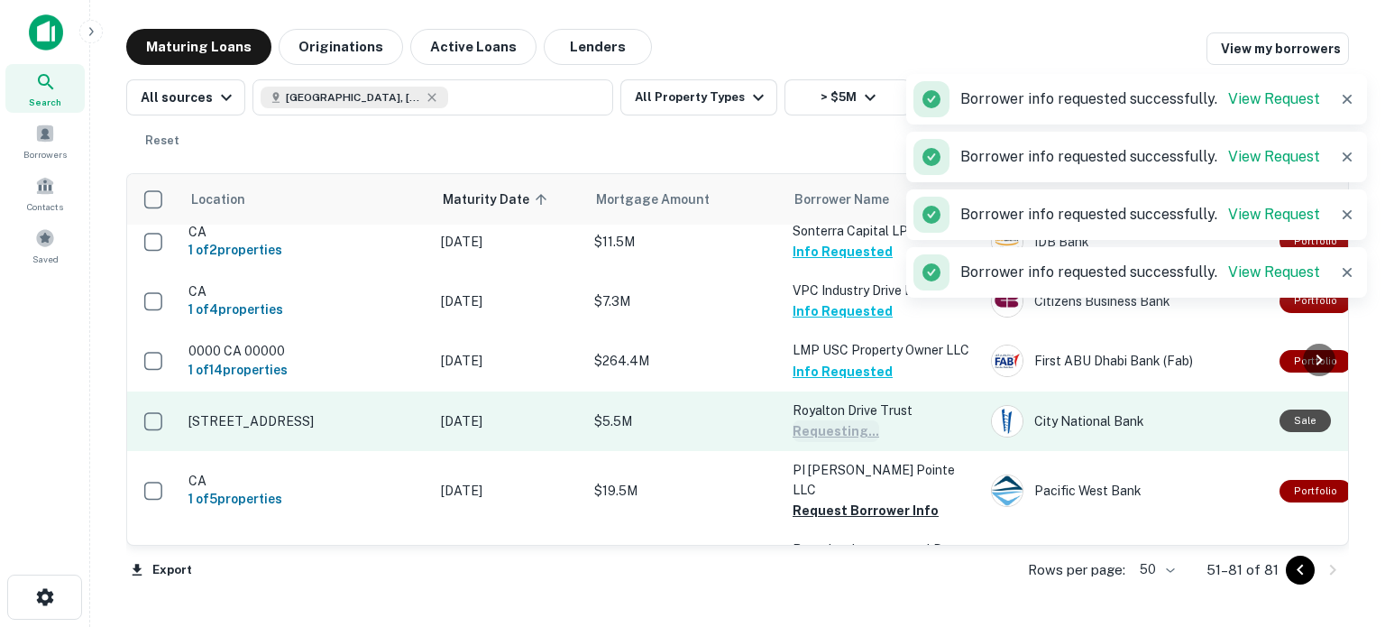
scroll to position [356, 0]
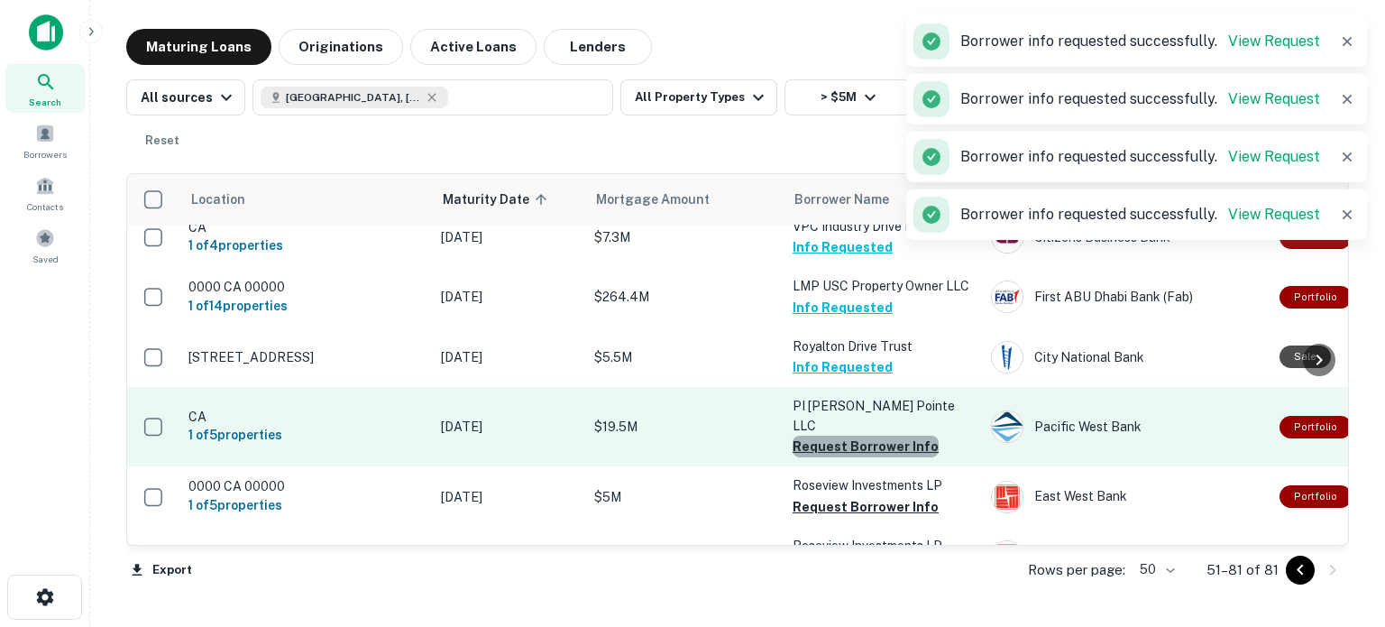
click at [872, 435] on button "Request Borrower Info" at bounding box center [865, 446] width 146 height 22
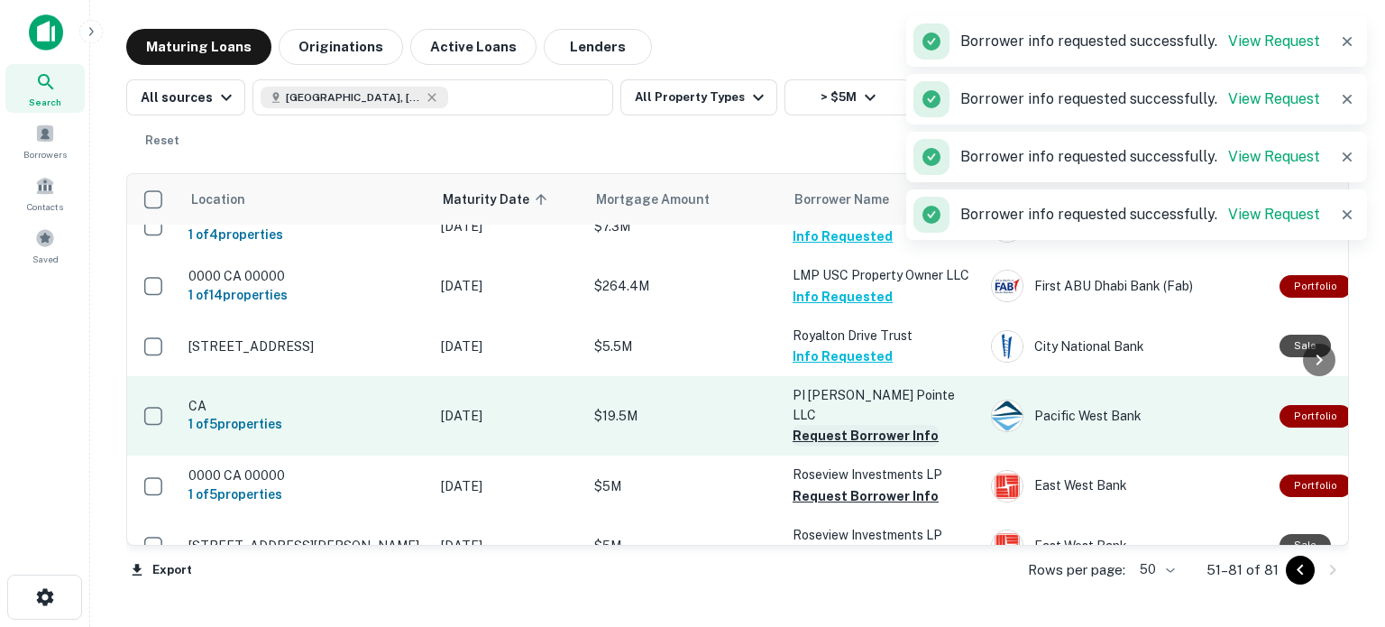
scroll to position [426, 0]
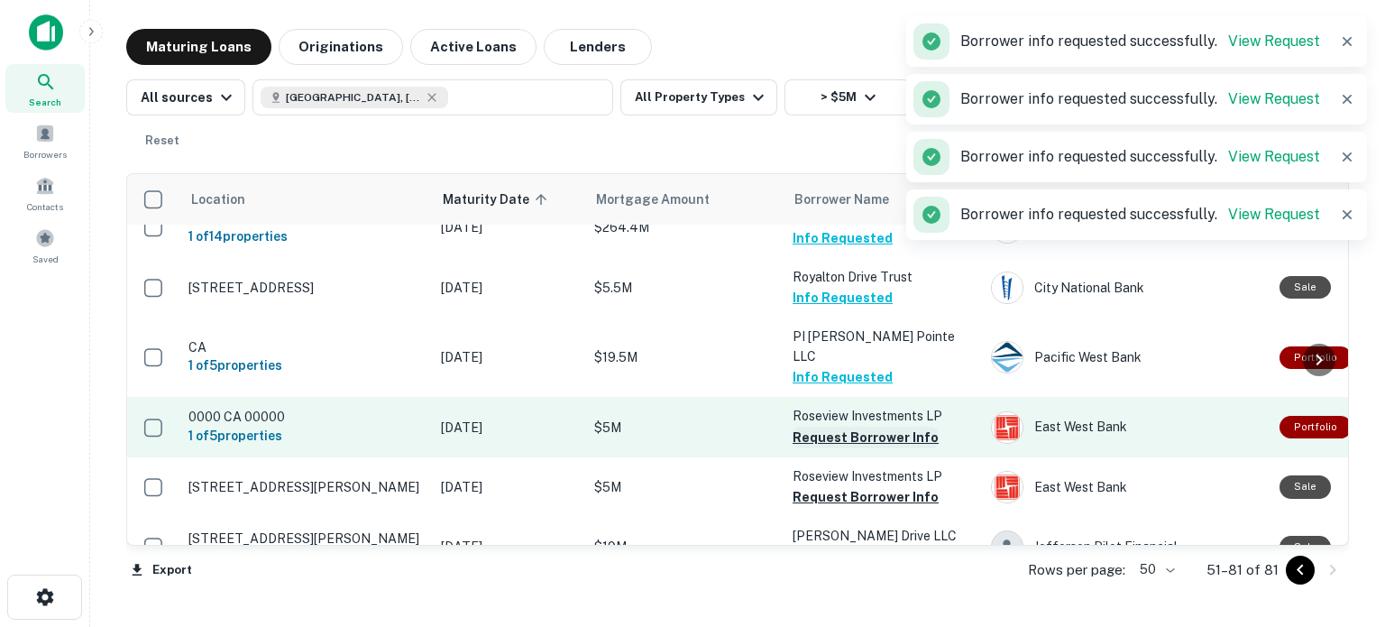
click at [874, 426] on button "Request Borrower Info" at bounding box center [865, 437] width 146 height 22
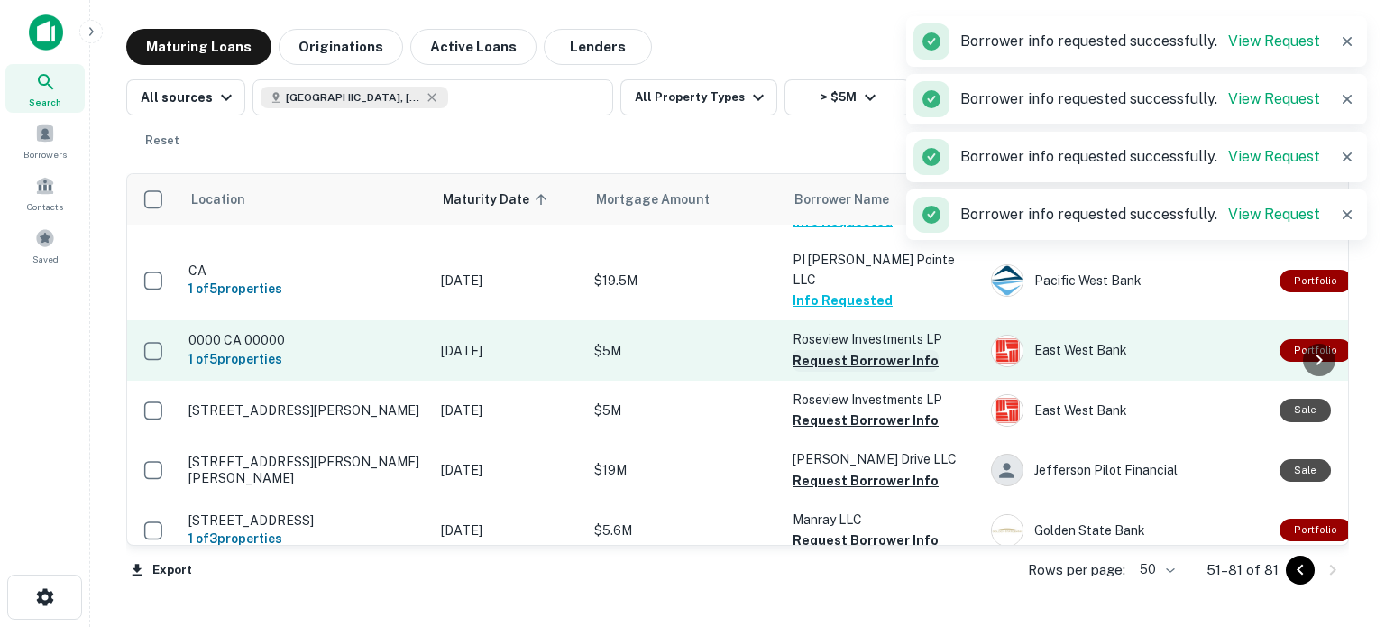
scroll to position [514, 0]
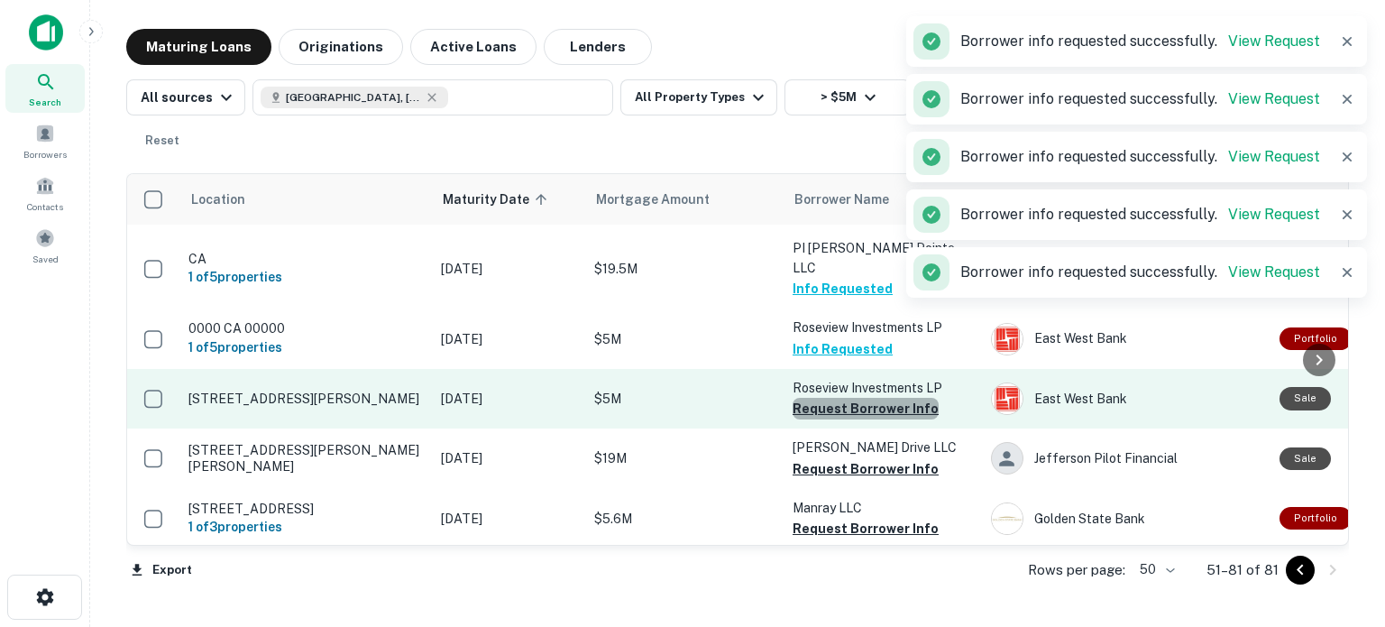
click at [875, 398] on button "Request Borrower Info" at bounding box center [865, 409] width 146 height 22
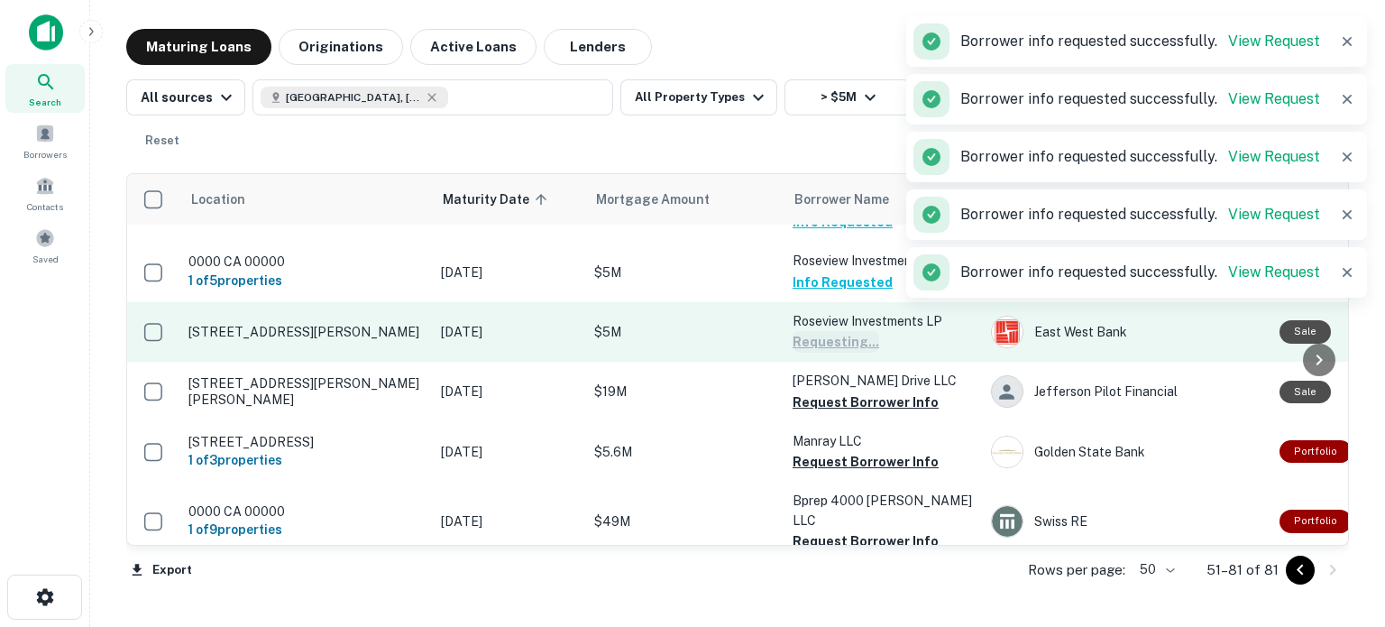
scroll to position [588, 0]
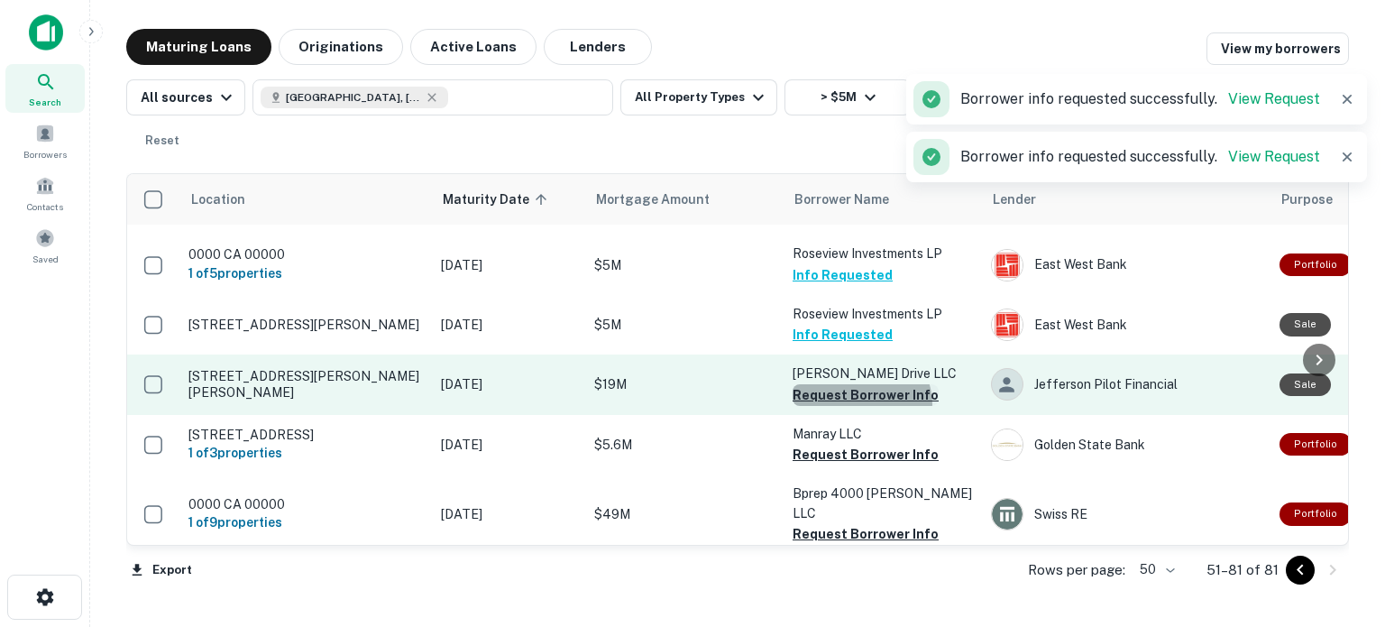
click at [859, 384] on button "Request Borrower Info" at bounding box center [865, 395] width 146 height 22
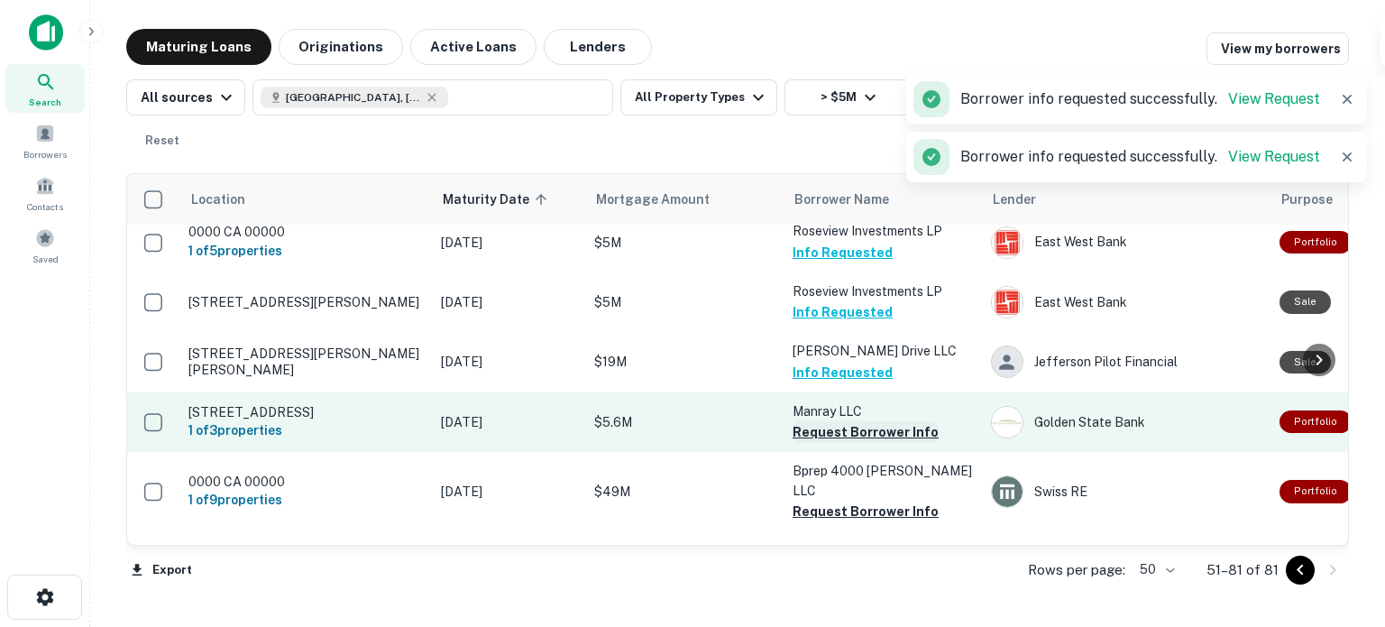
scroll to position [617, 0]
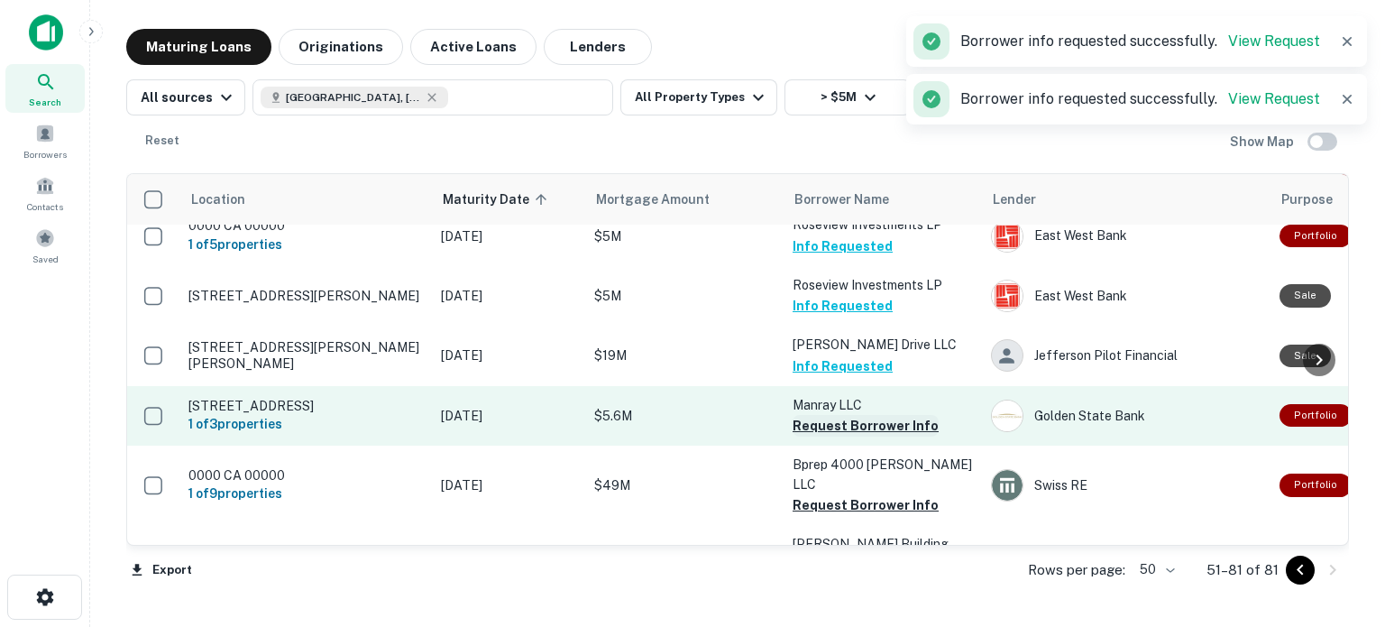
click at [863, 415] on button "Request Borrower Info" at bounding box center [865, 426] width 146 height 22
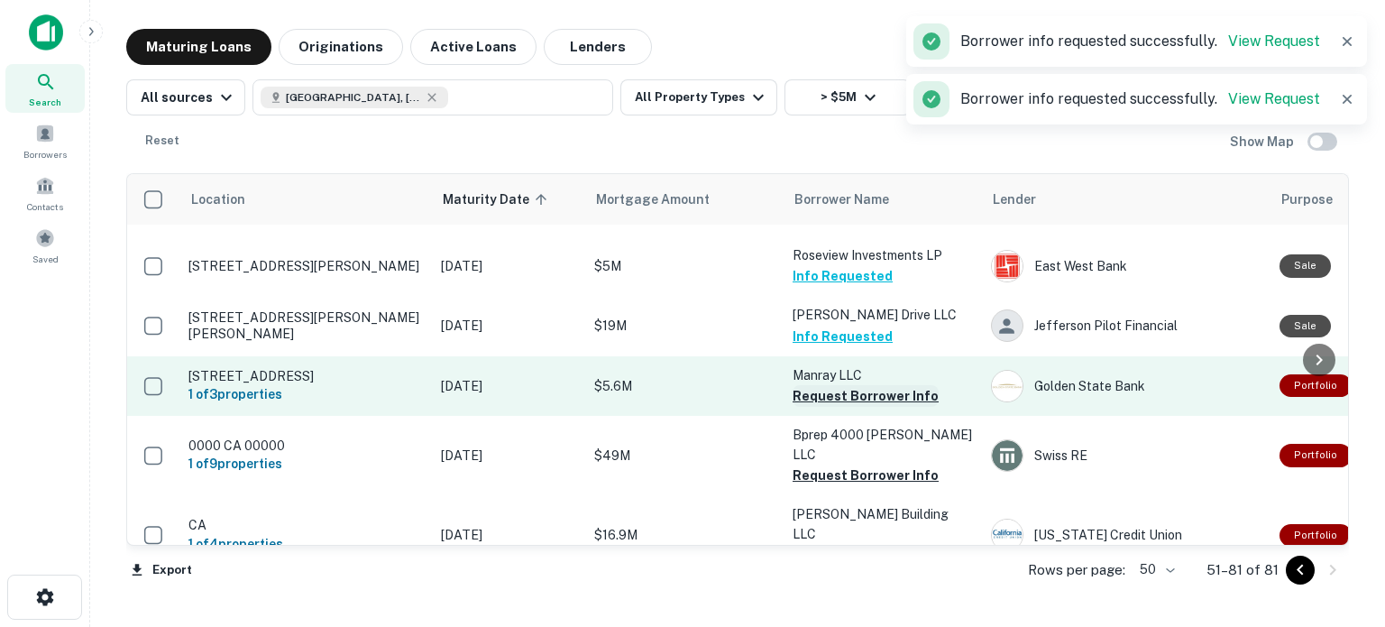
scroll to position [647, 0]
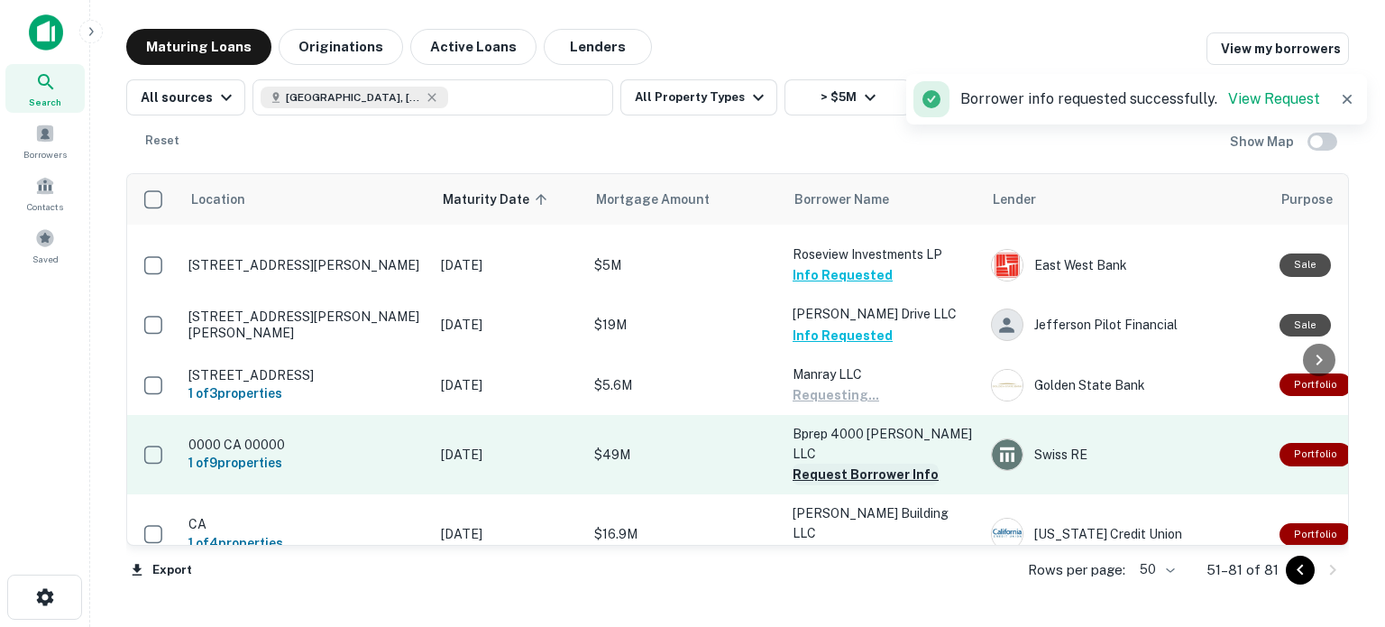
click at [852, 463] on button "Request Borrower Info" at bounding box center [865, 474] width 146 height 22
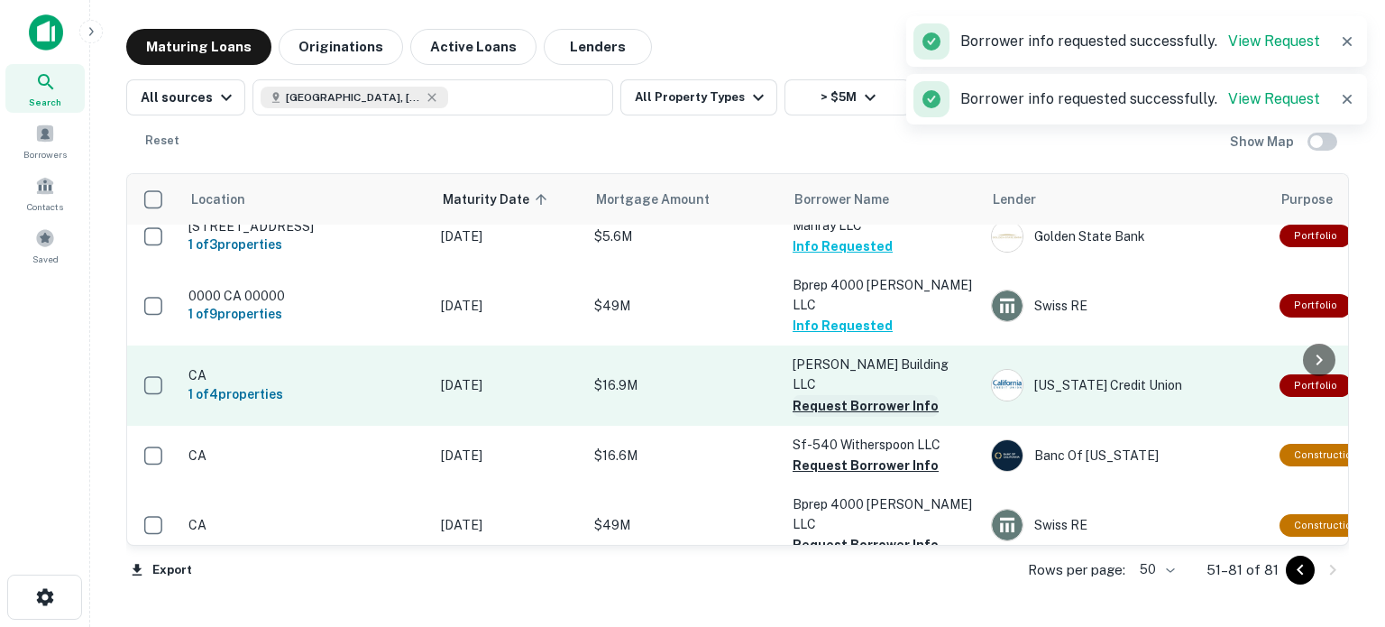
scroll to position [803, 0]
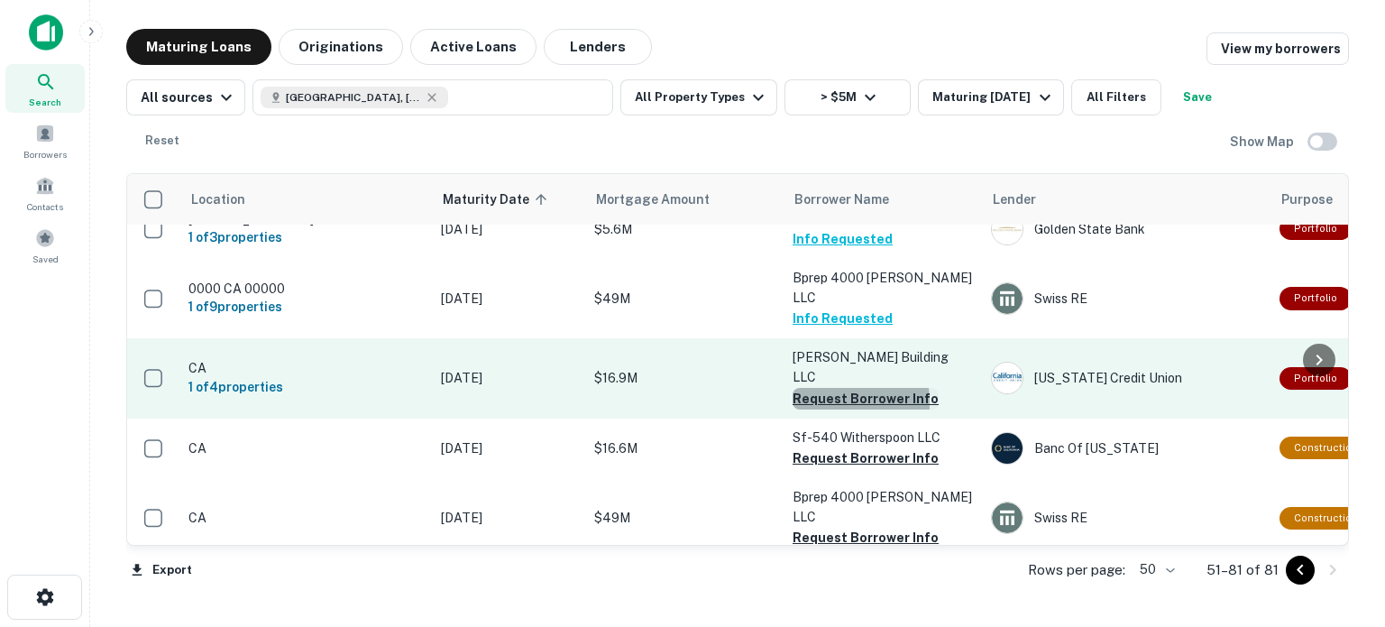
click at [819, 388] on button "Request Borrower Info" at bounding box center [865, 399] width 146 height 22
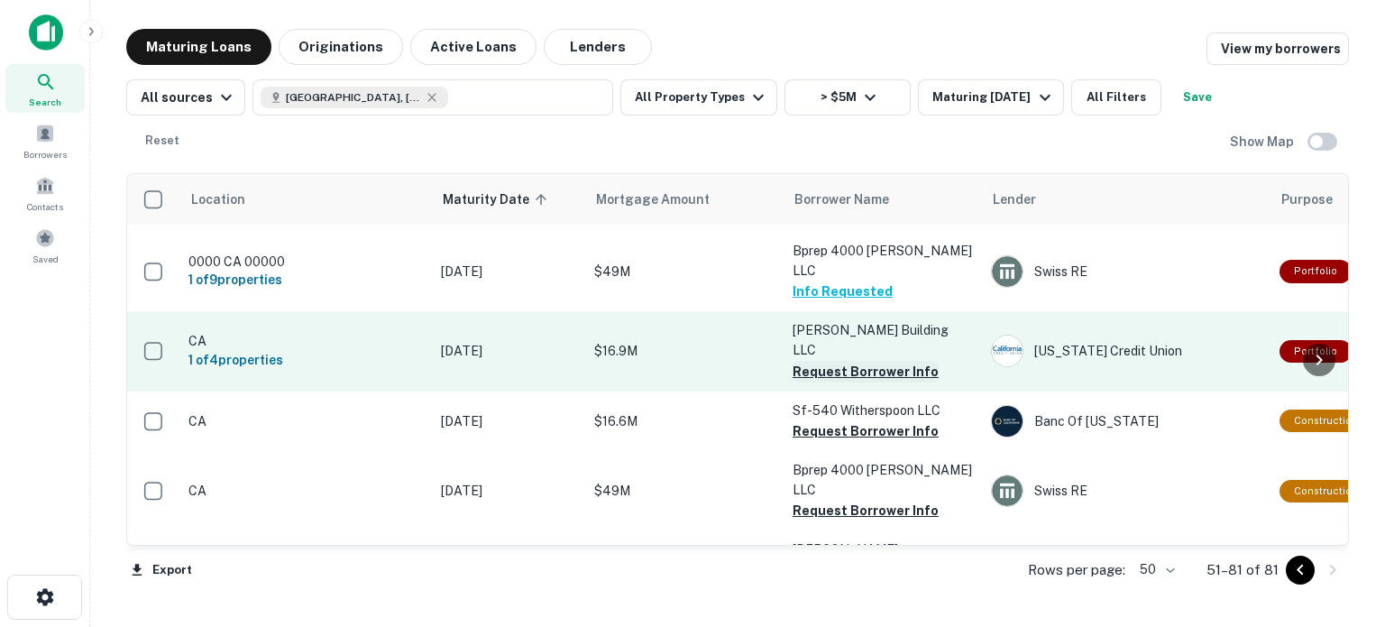
scroll to position [832, 0]
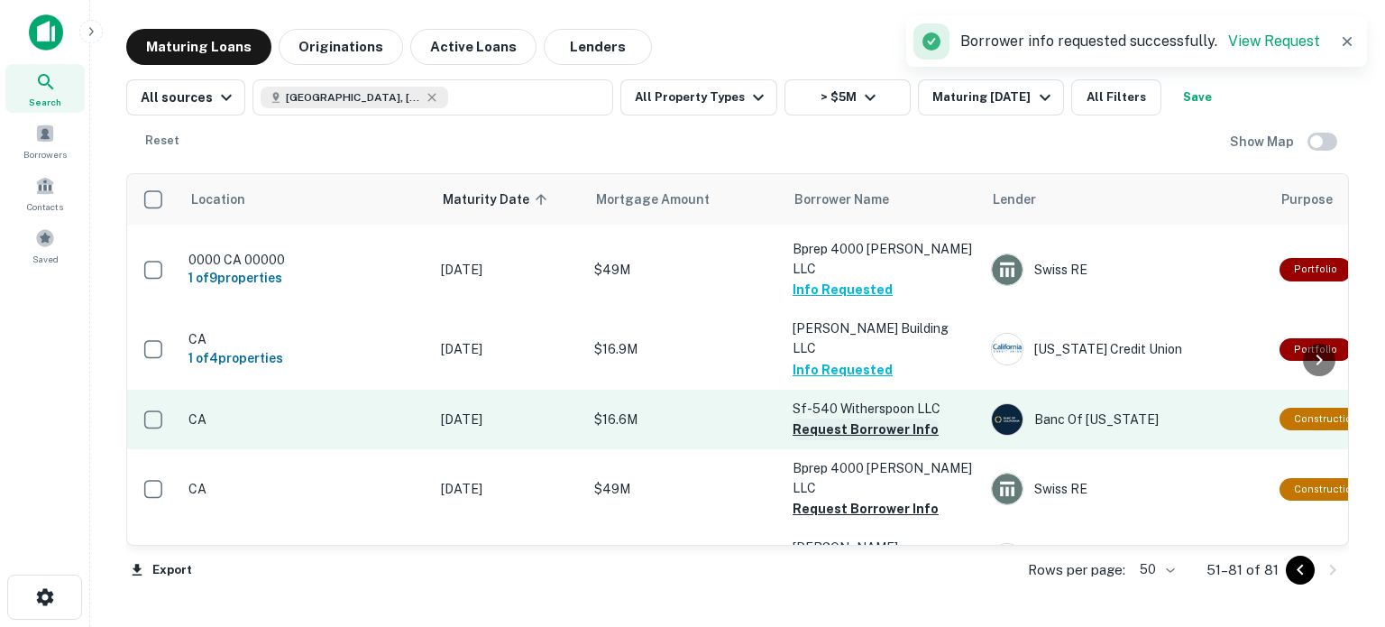
click at [821, 418] on button "Request Borrower Info" at bounding box center [865, 429] width 146 height 22
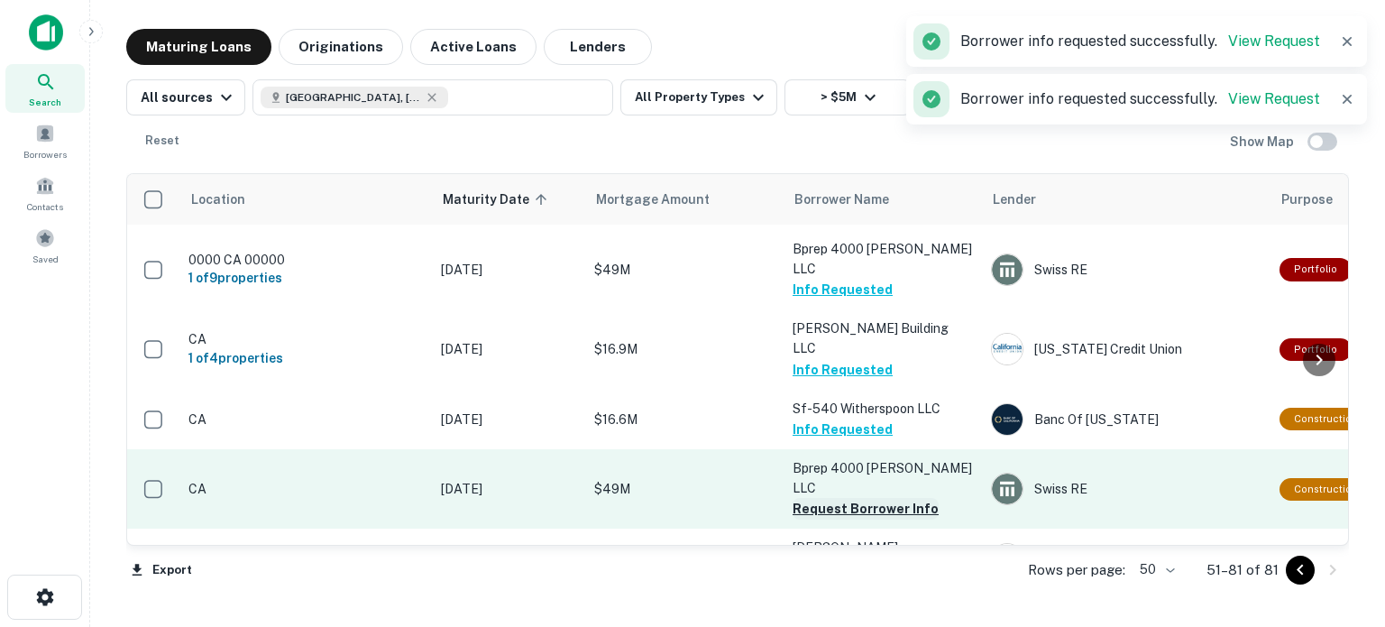
click at [843, 498] on button "Request Borrower Info" at bounding box center [865, 509] width 146 height 22
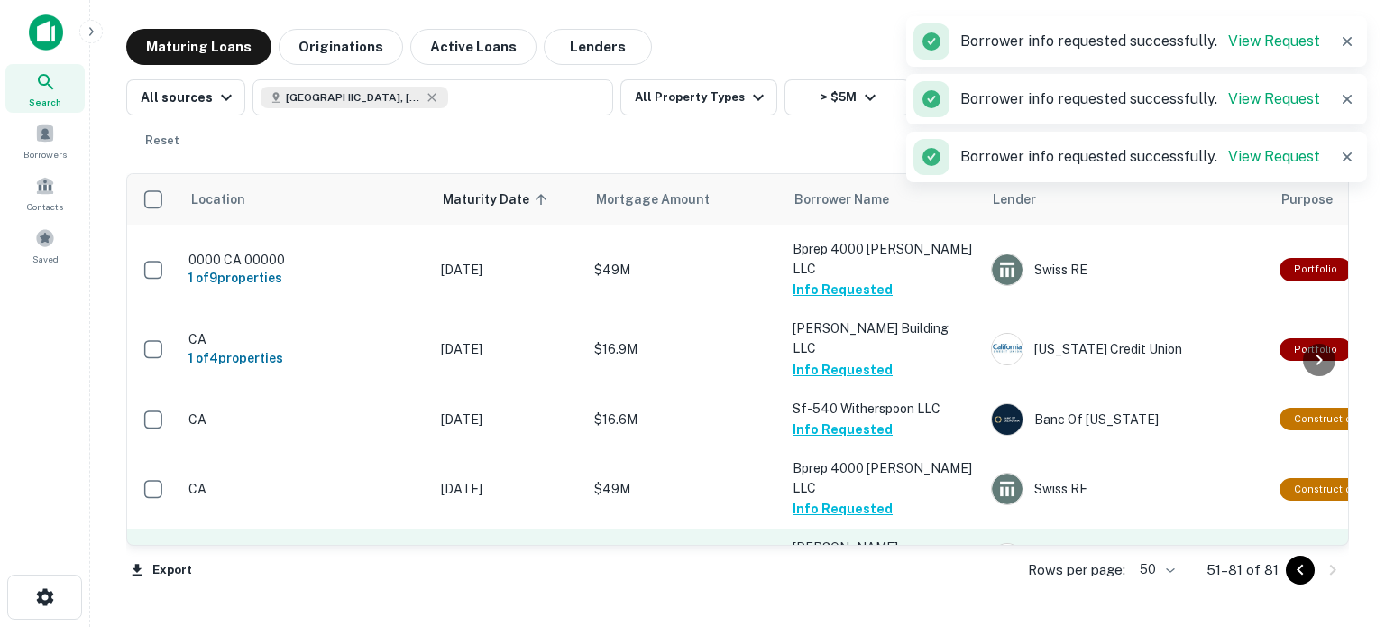
click at [841, 558] on button "Request Borrower Info" at bounding box center [865, 569] width 146 height 22
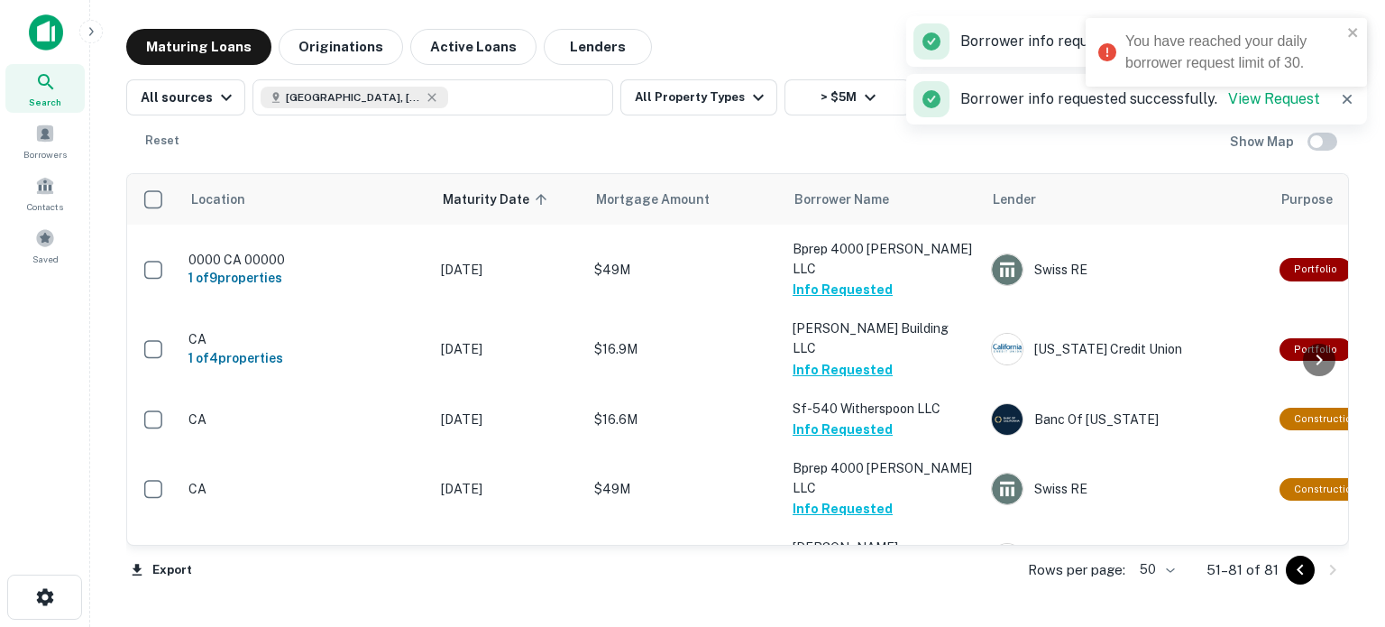
click at [849, 618] on button "Request Borrower Info" at bounding box center [865, 629] width 146 height 22
